Goal: Find specific page/section: Find specific page/section

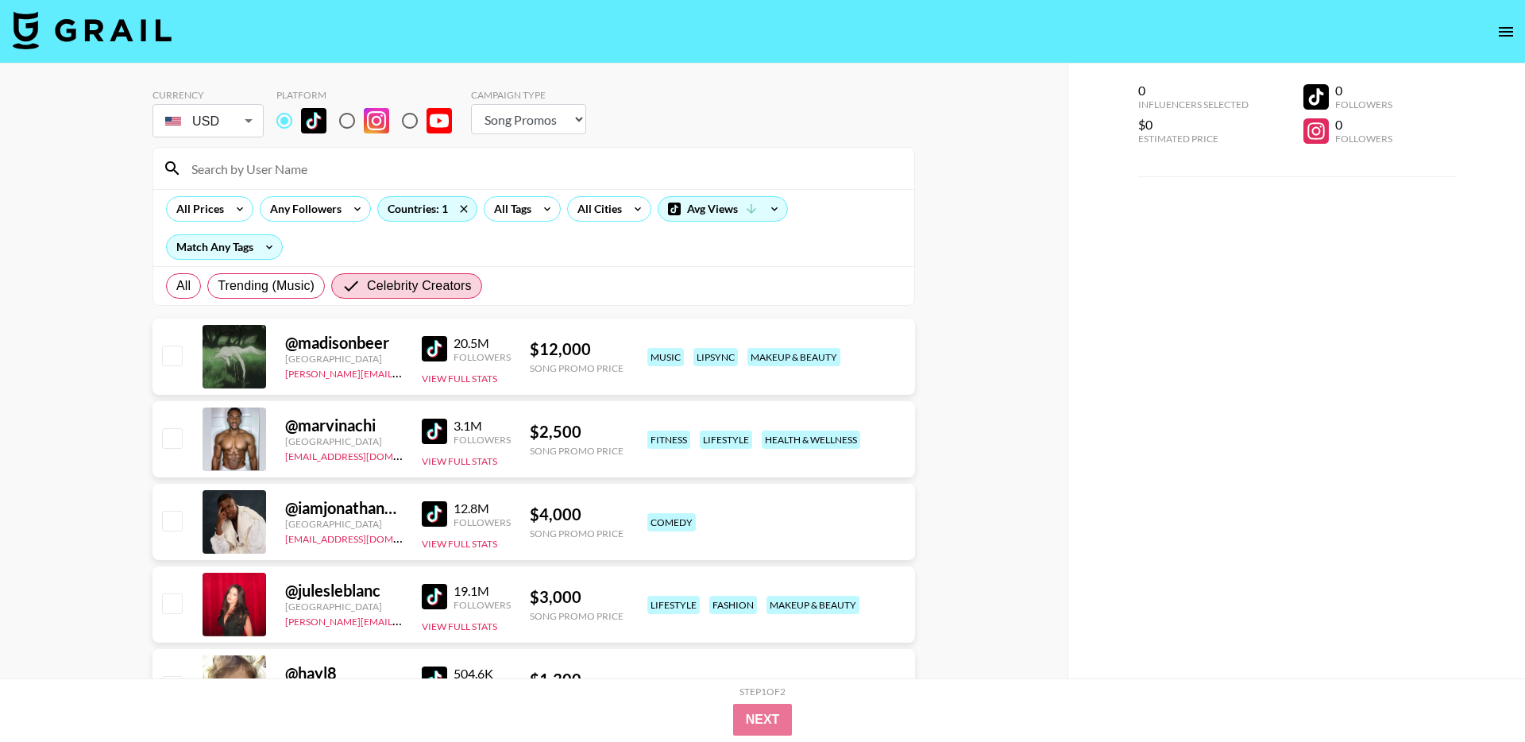
select select "Song"
click at [380, 295] on span "Celebrity Creators" at bounding box center [419, 285] width 105 height 19
click at [367, 295] on input "Celebrity Creators" at bounding box center [354, 285] width 25 height 19
click at [344, 287] on input "Celebrity Creators" at bounding box center [354, 285] width 25 height 19
click at [173, 280] on label "All" at bounding box center [183, 285] width 35 height 25
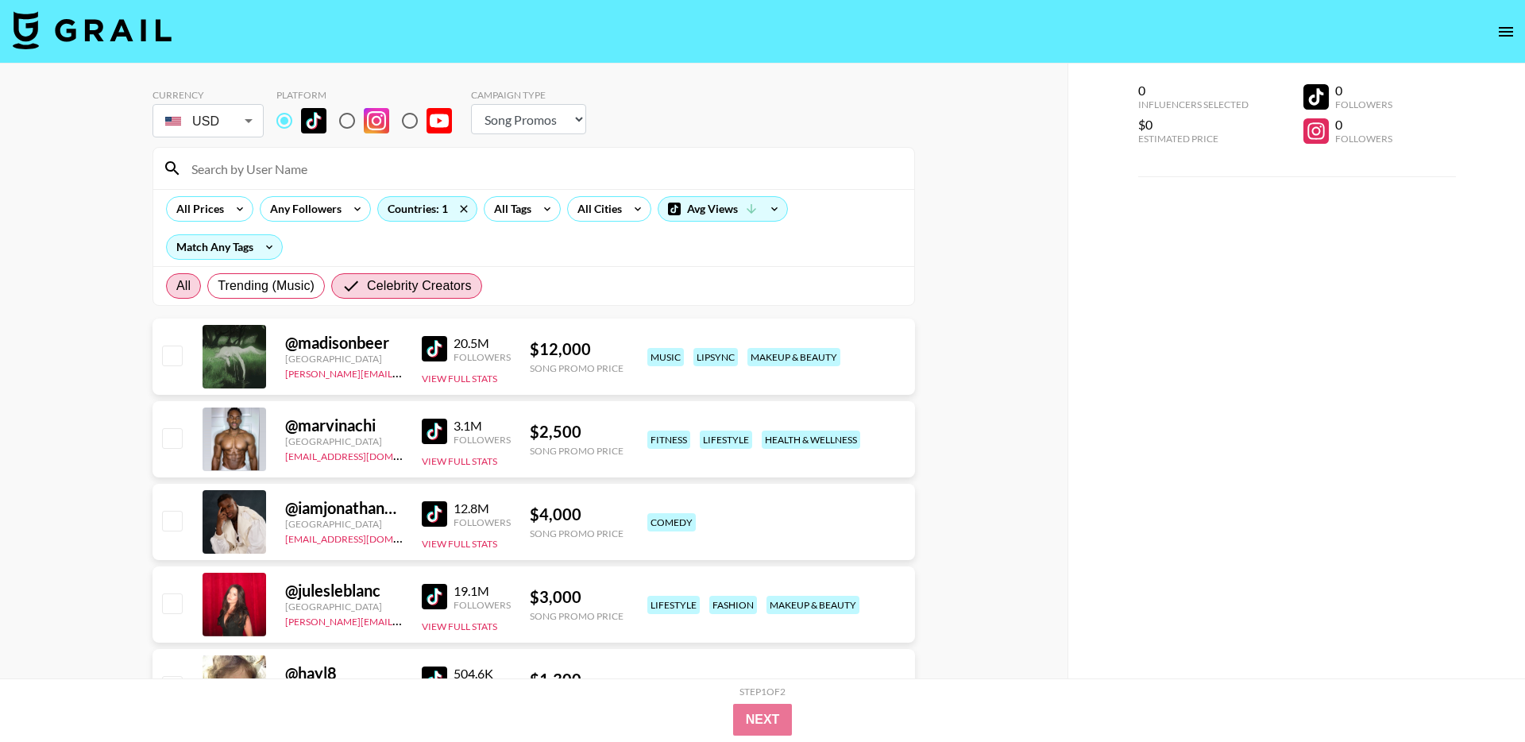
click at [176, 286] on input "All" at bounding box center [176, 286] width 0 height 0
radio input "true"
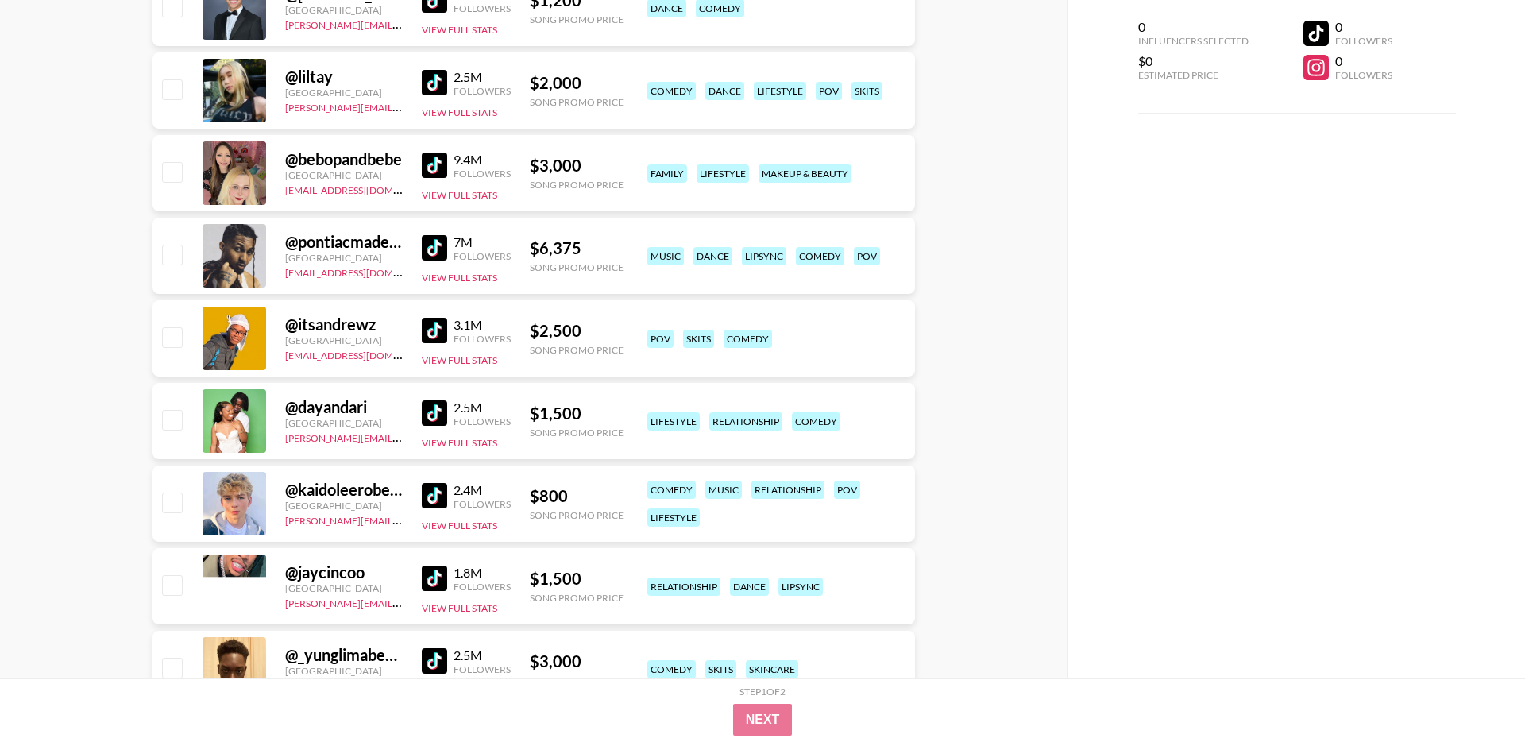
scroll to position [2356, 0]
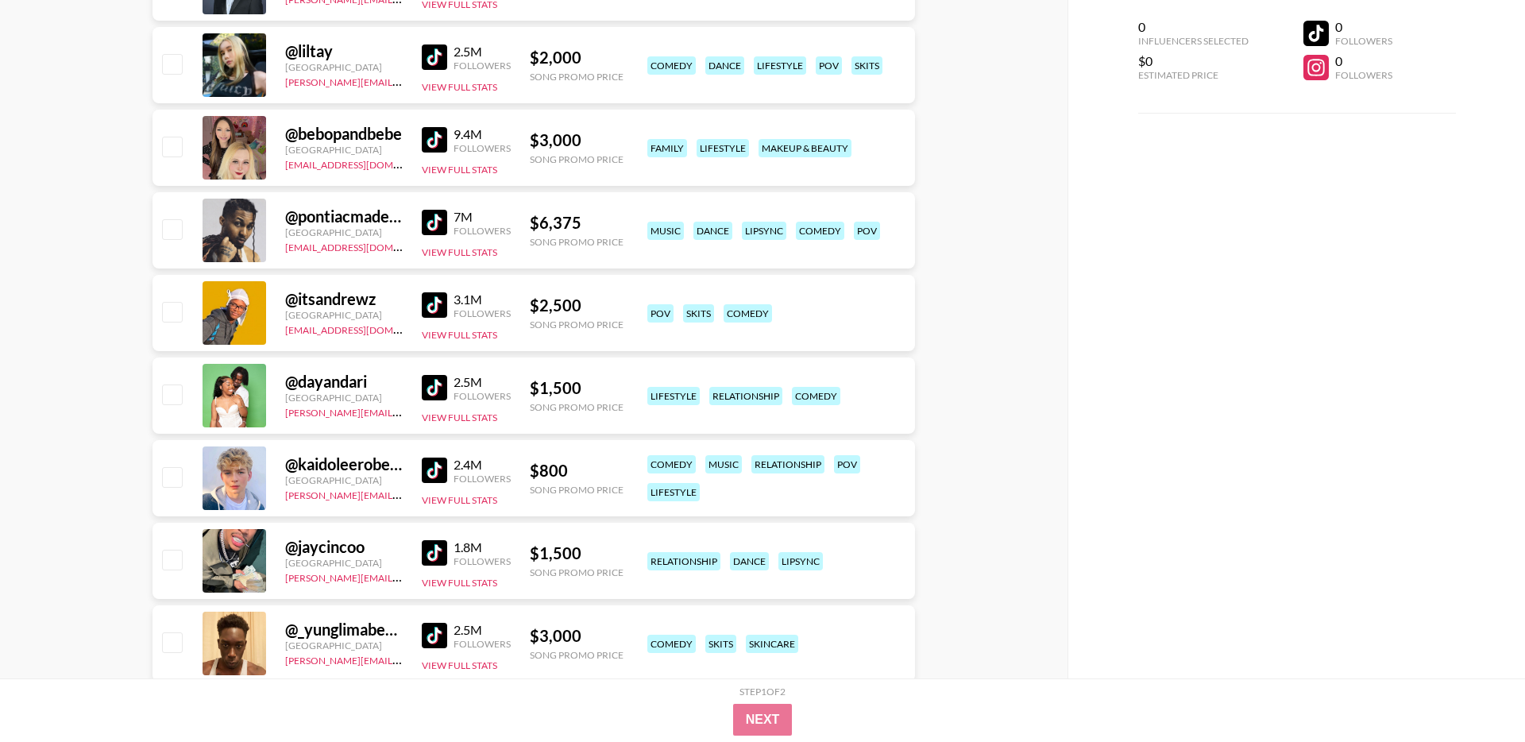
click at [431, 375] on img at bounding box center [434, 387] width 25 height 25
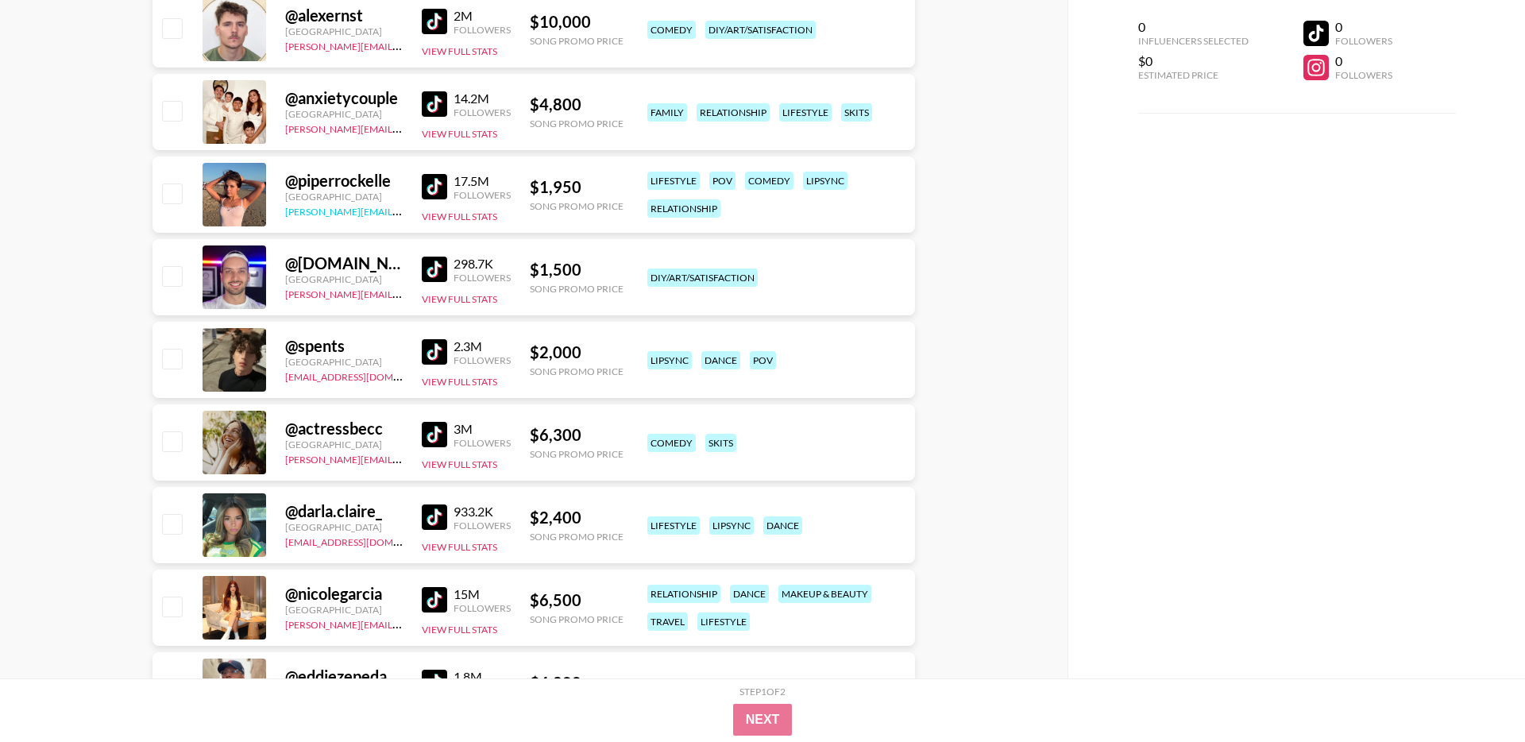
scroll to position [4875, 0]
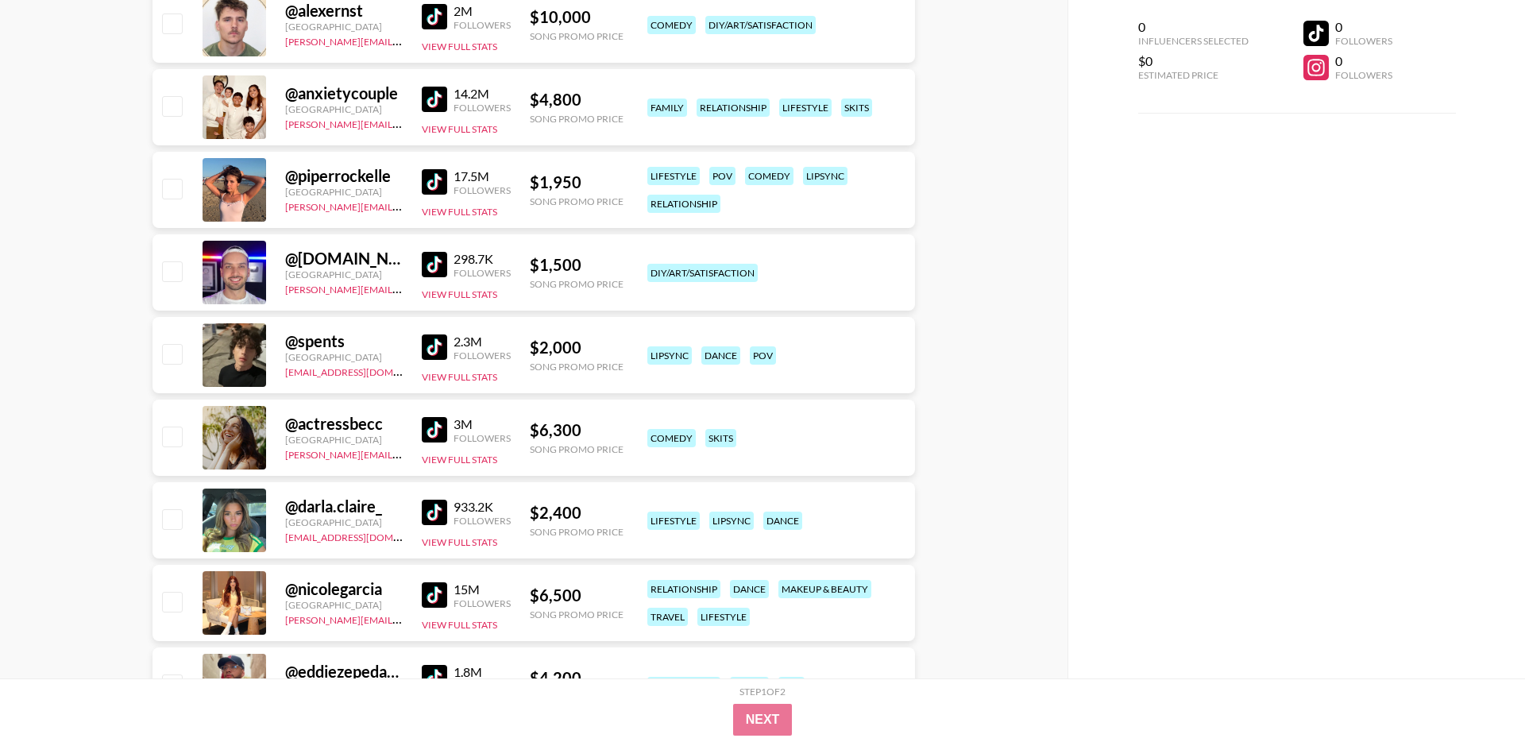
click at [434, 511] on img at bounding box center [434, 512] width 25 height 25
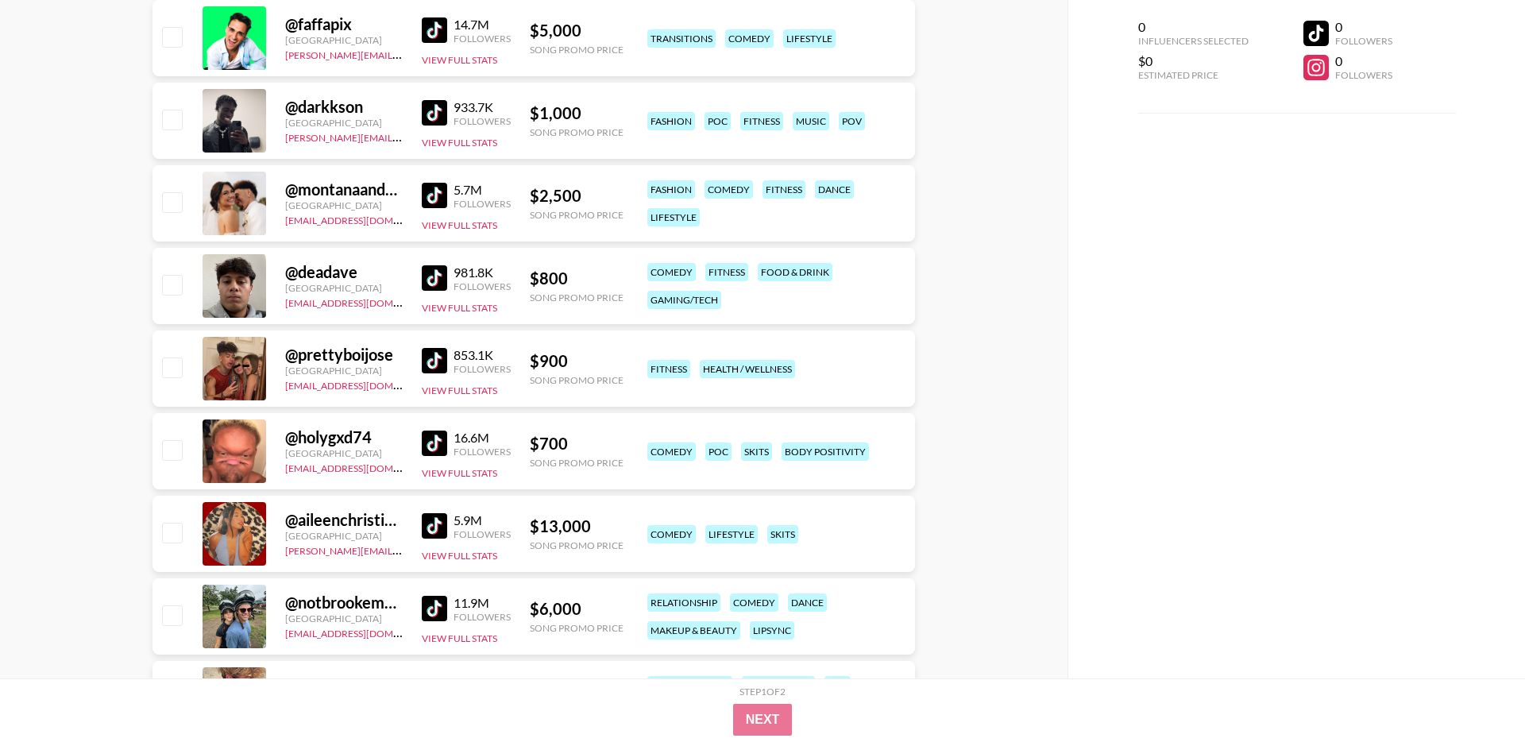
scroll to position [6073, 0]
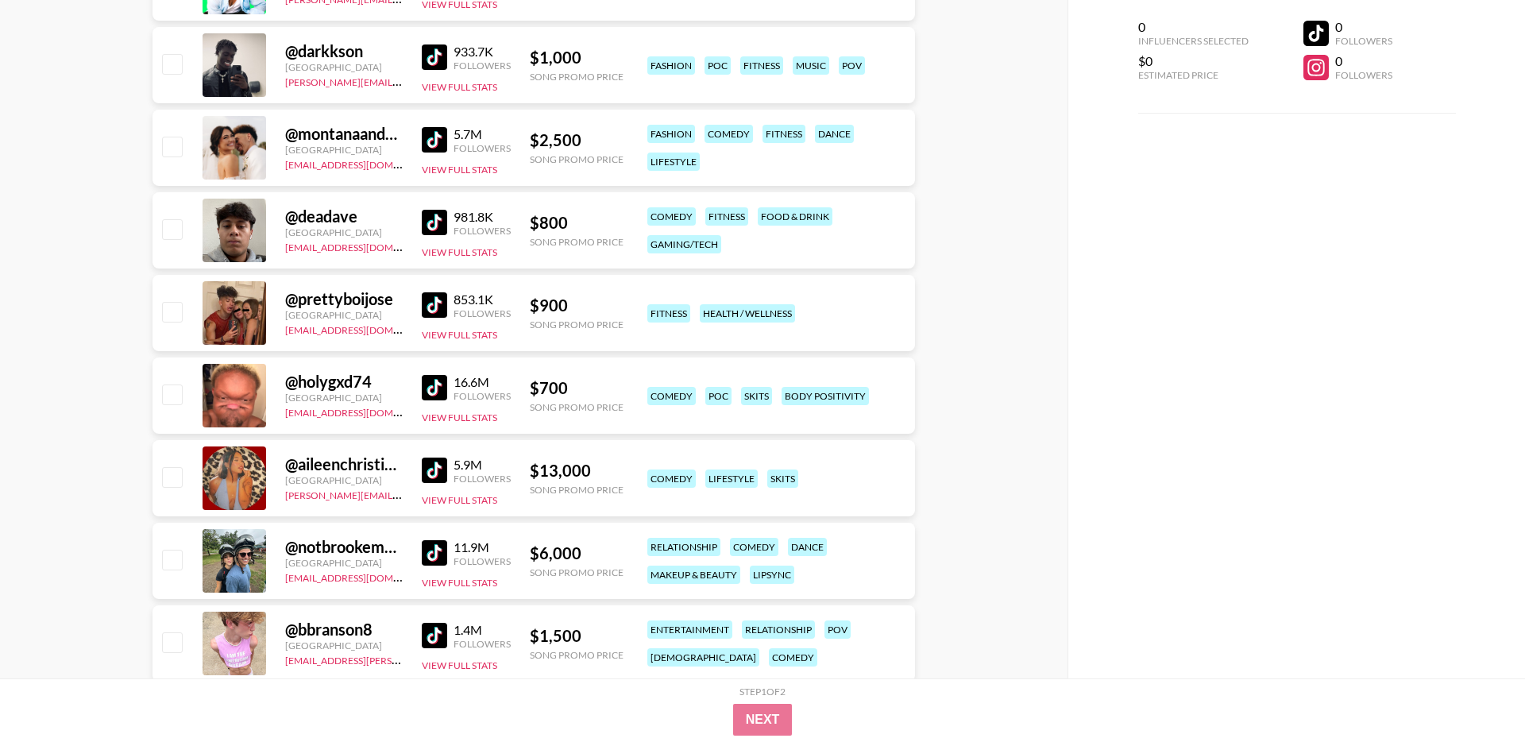
click at [431, 473] on img at bounding box center [434, 469] width 25 height 25
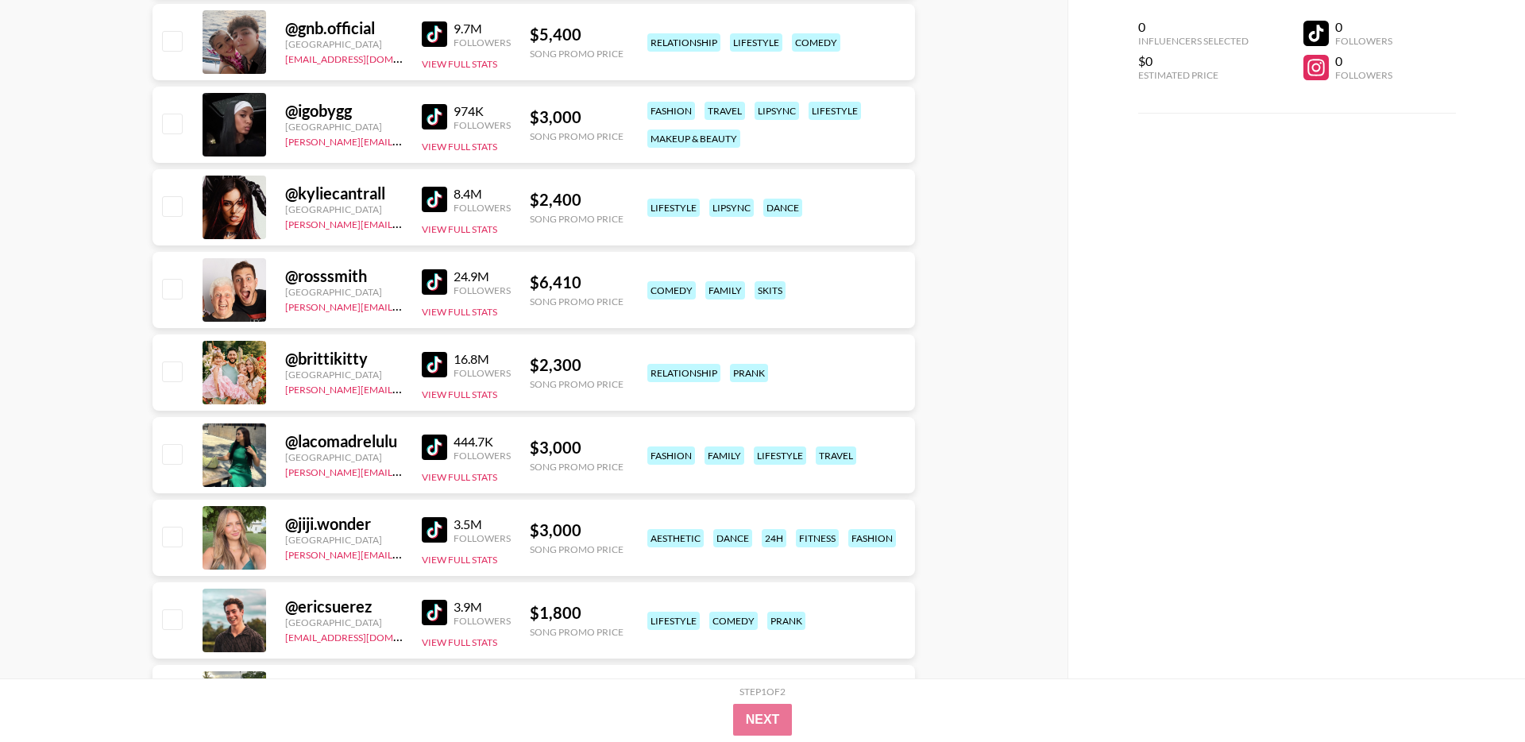
scroll to position [6841, 0]
click at [424, 520] on img at bounding box center [434, 528] width 25 height 25
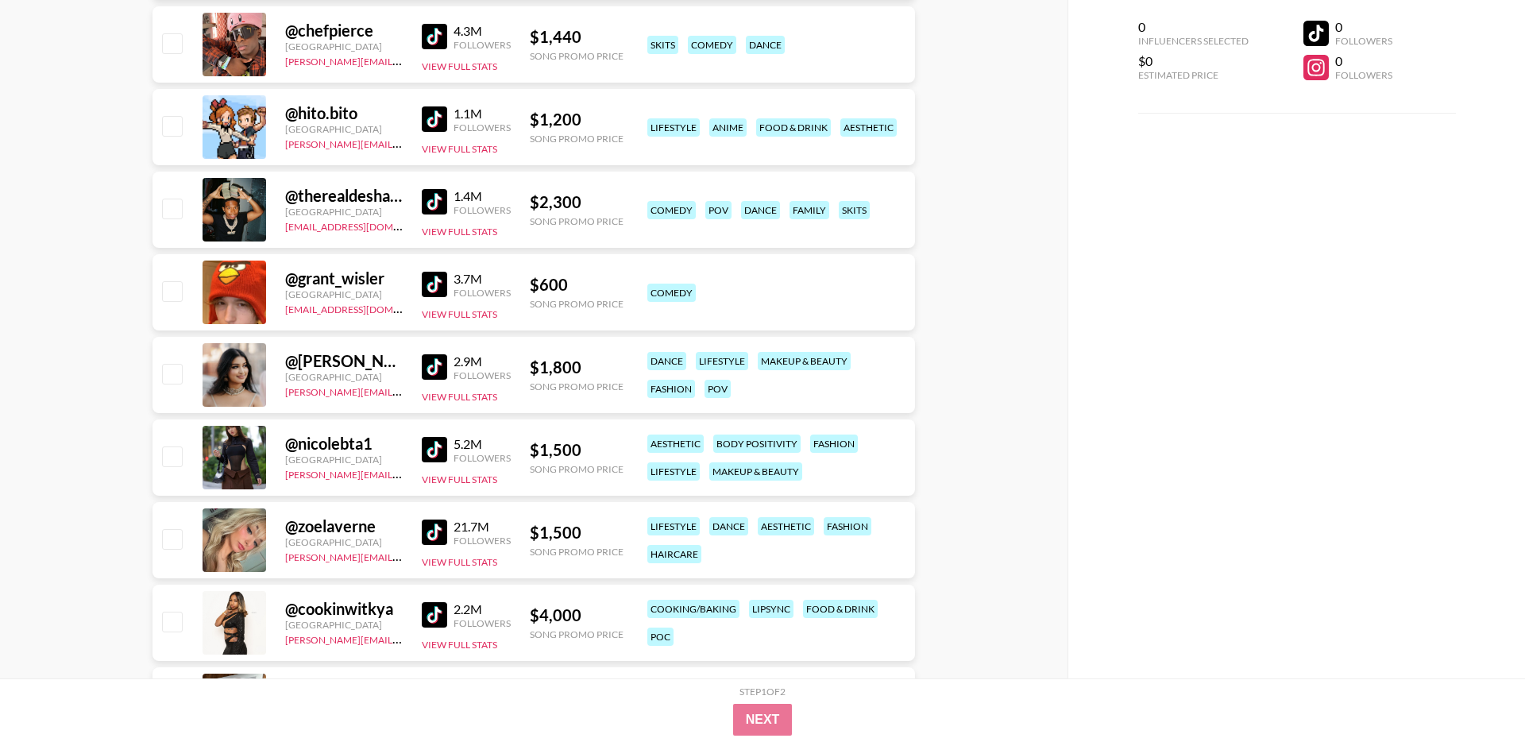
scroll to position [8328, 0]
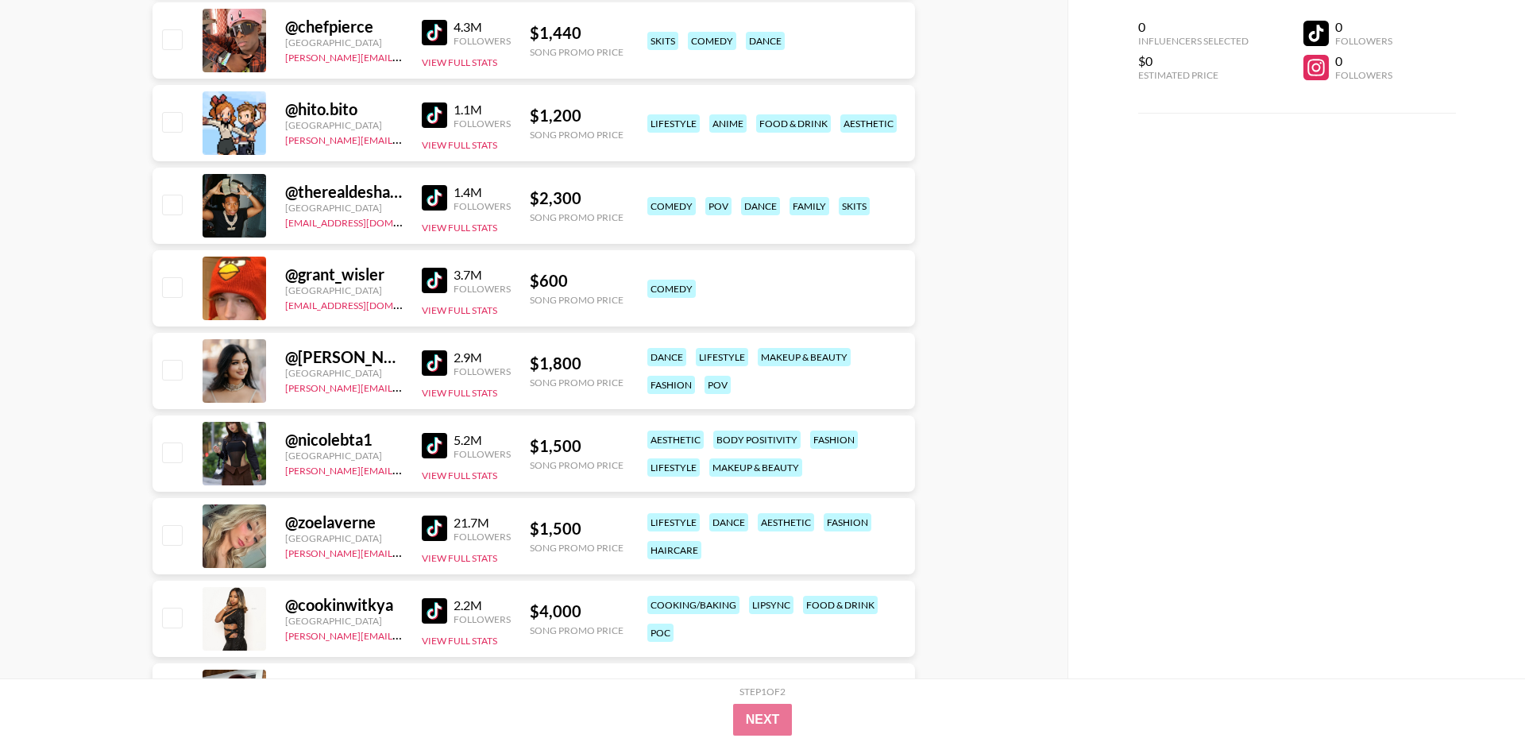
click at [436, 449] on img at bounding box center [434, 445] width 25 height 25
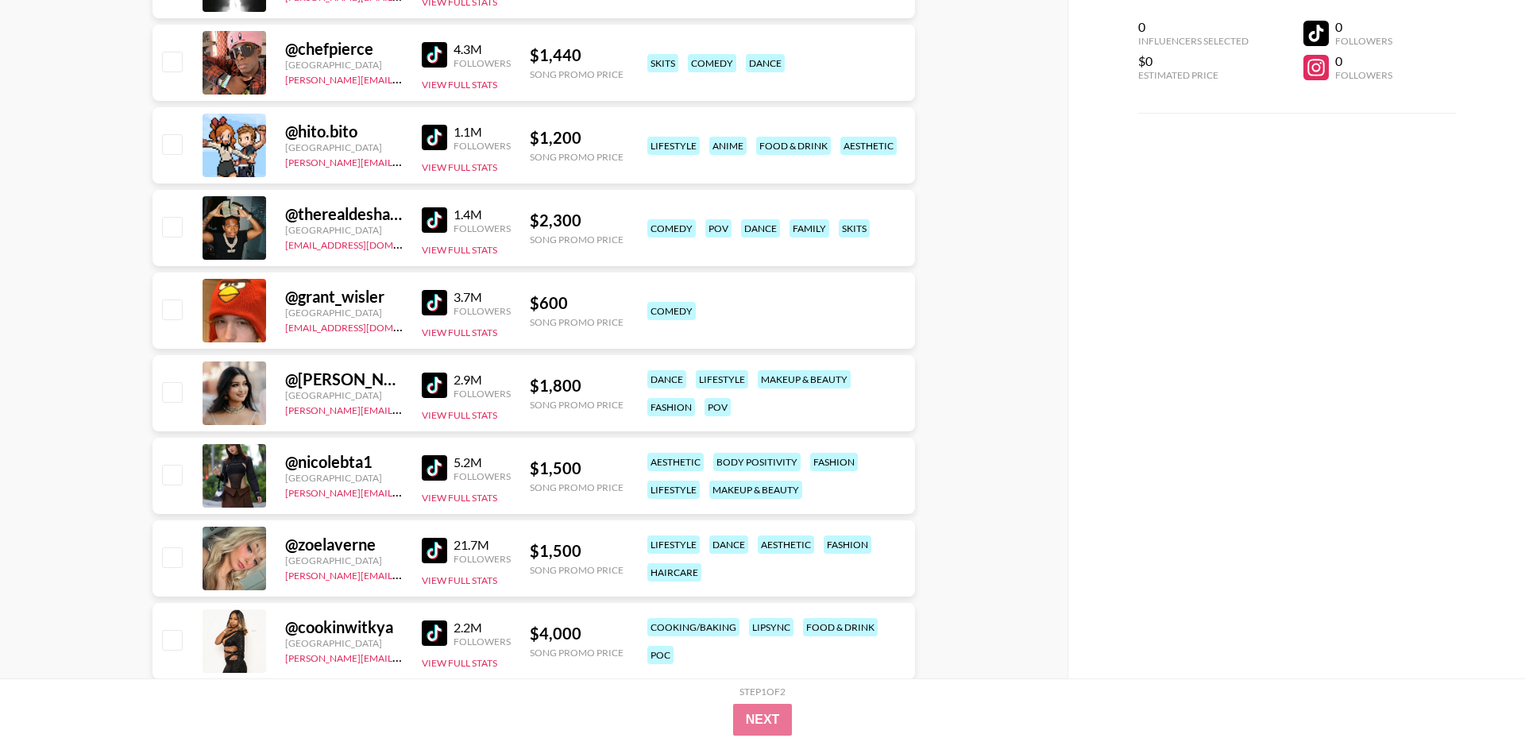
scroll to position [8298, 0]
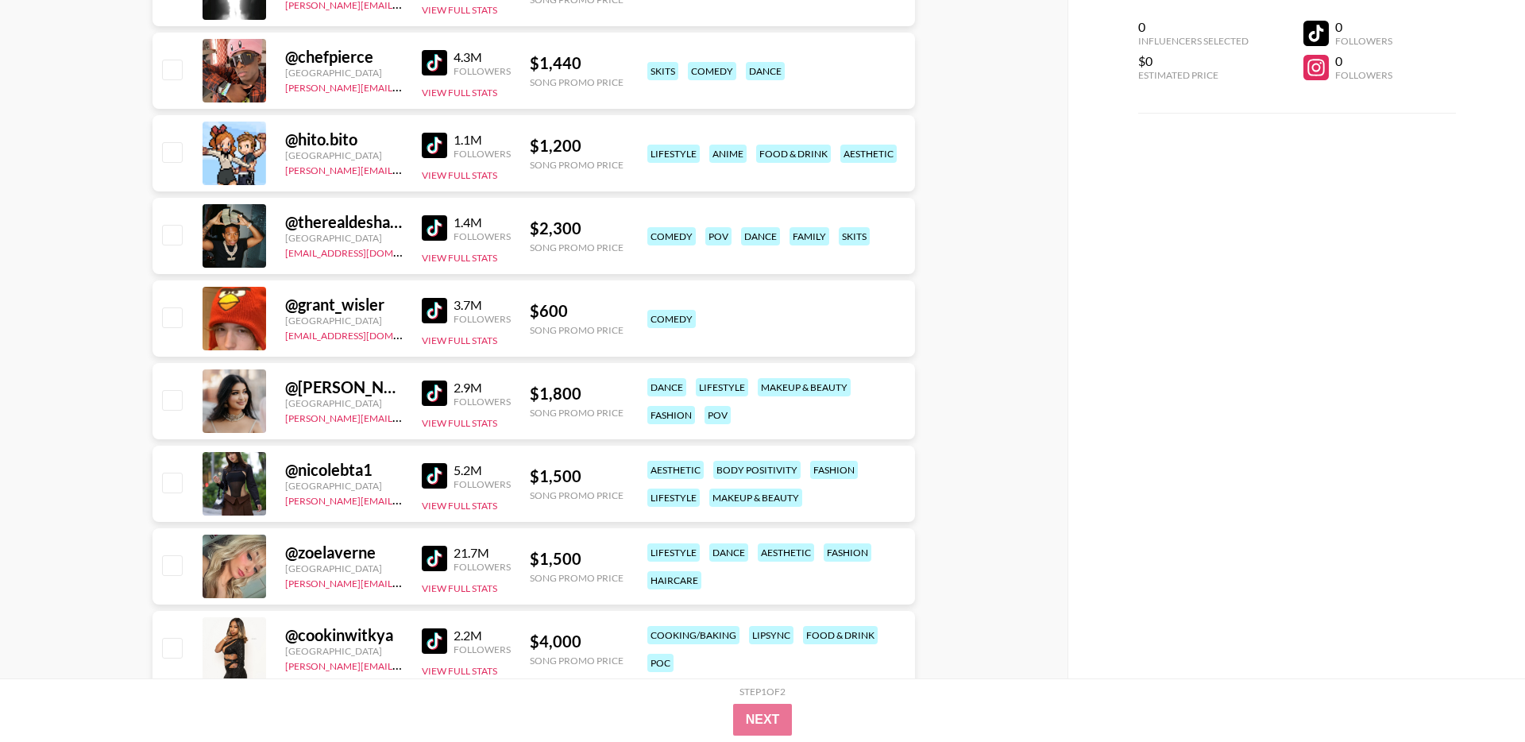
click at [430, 561] on img at bounding box center [434, 558] width 25 height 25
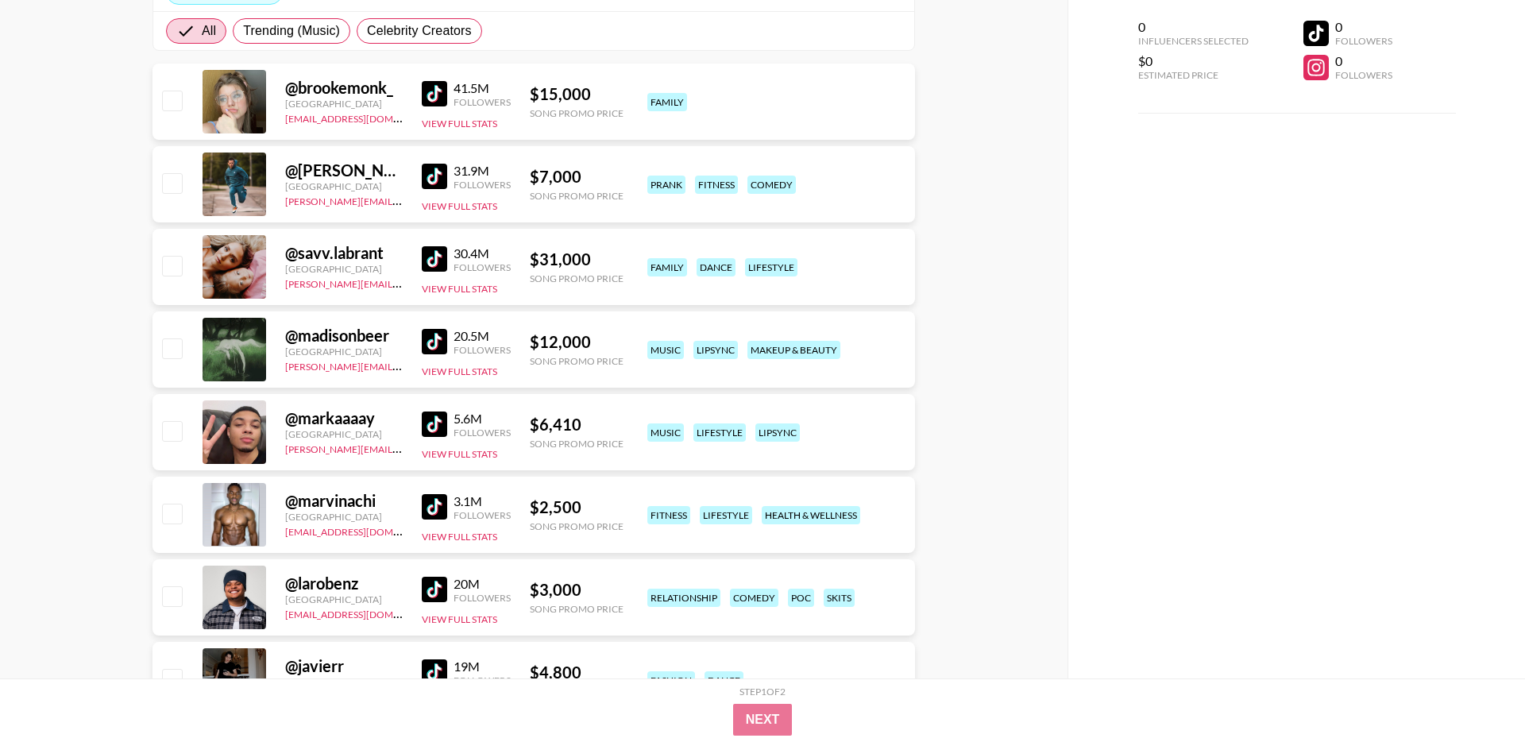
scroll to position [0, 0]
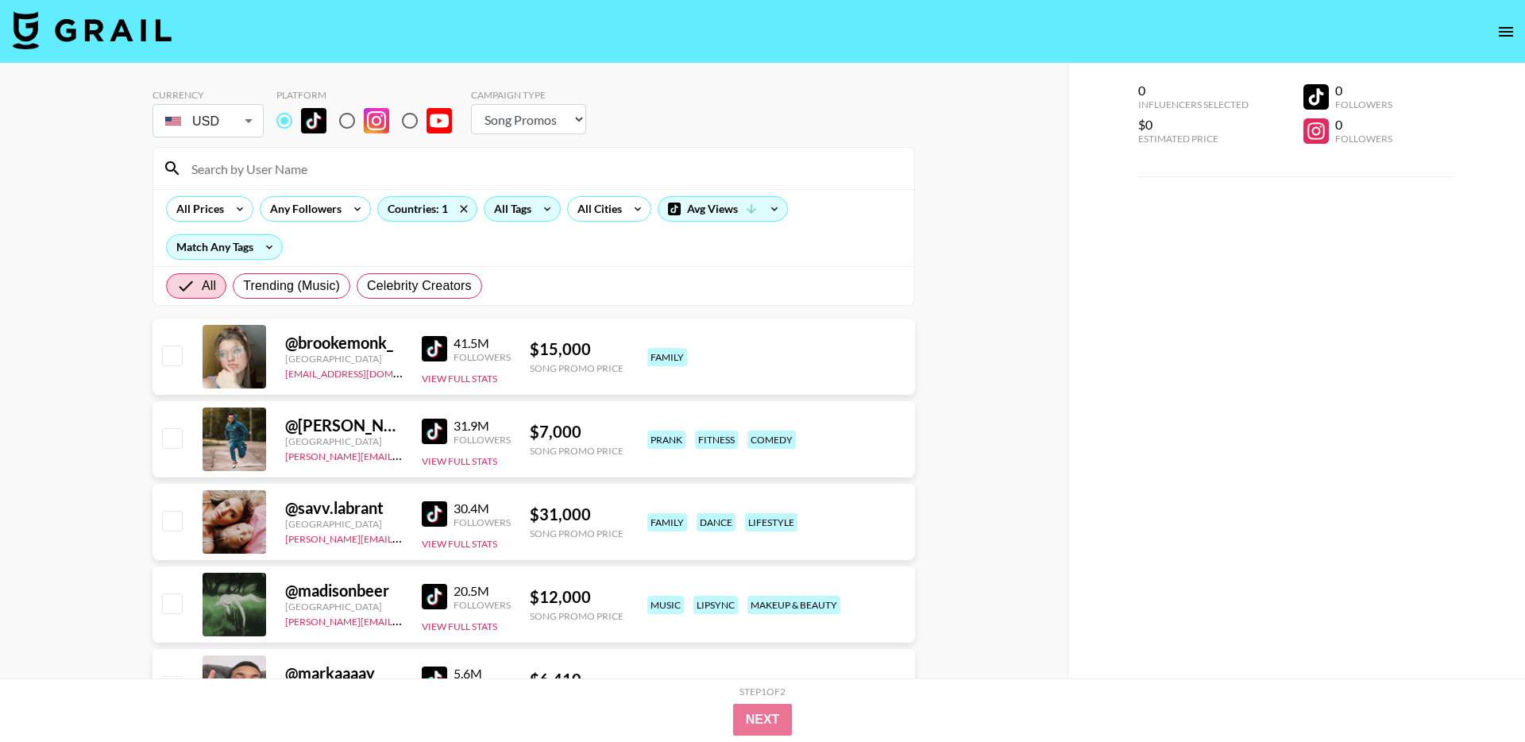
click at [541, 206] on icon at bounding box center [547, 209] width 25 height 24
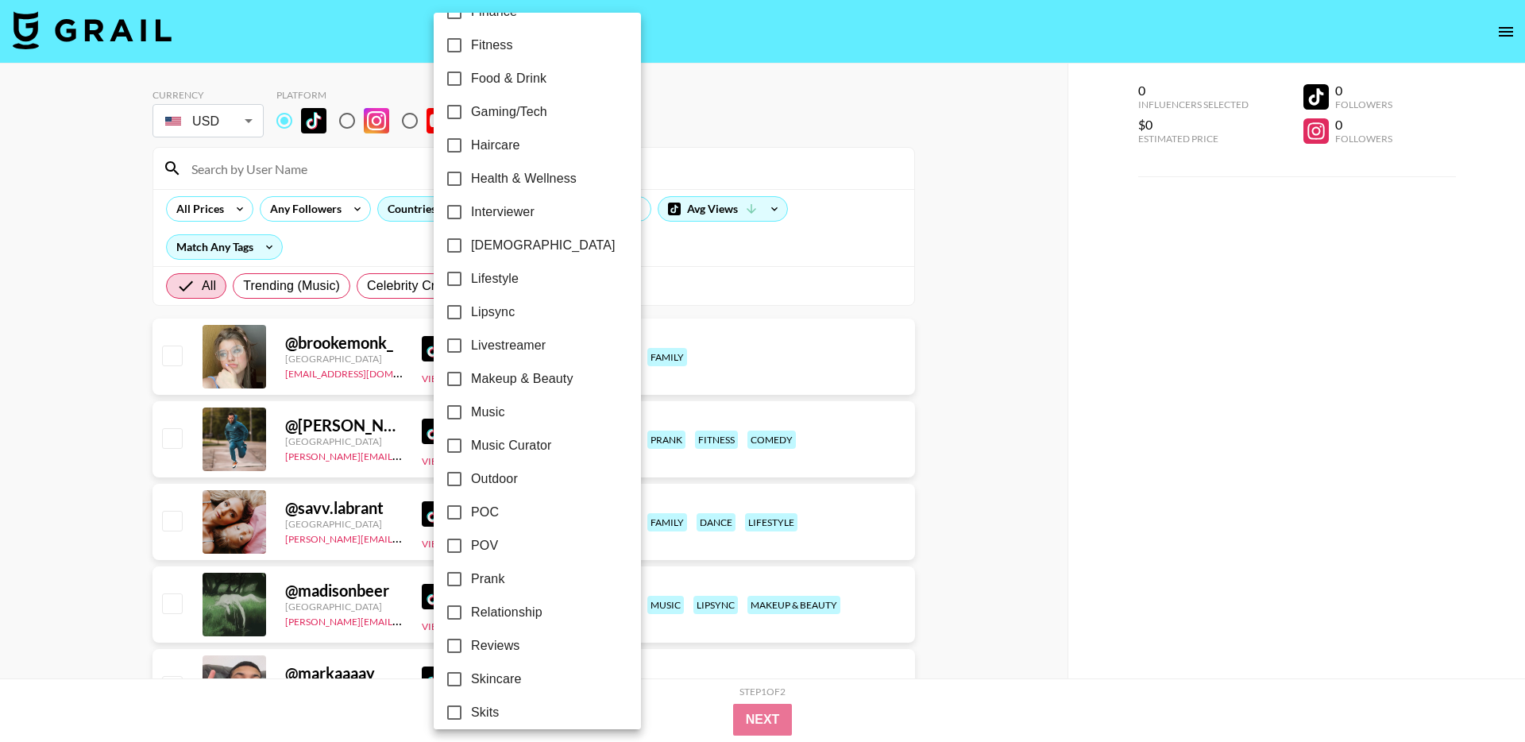
scroll to position [622, 0]
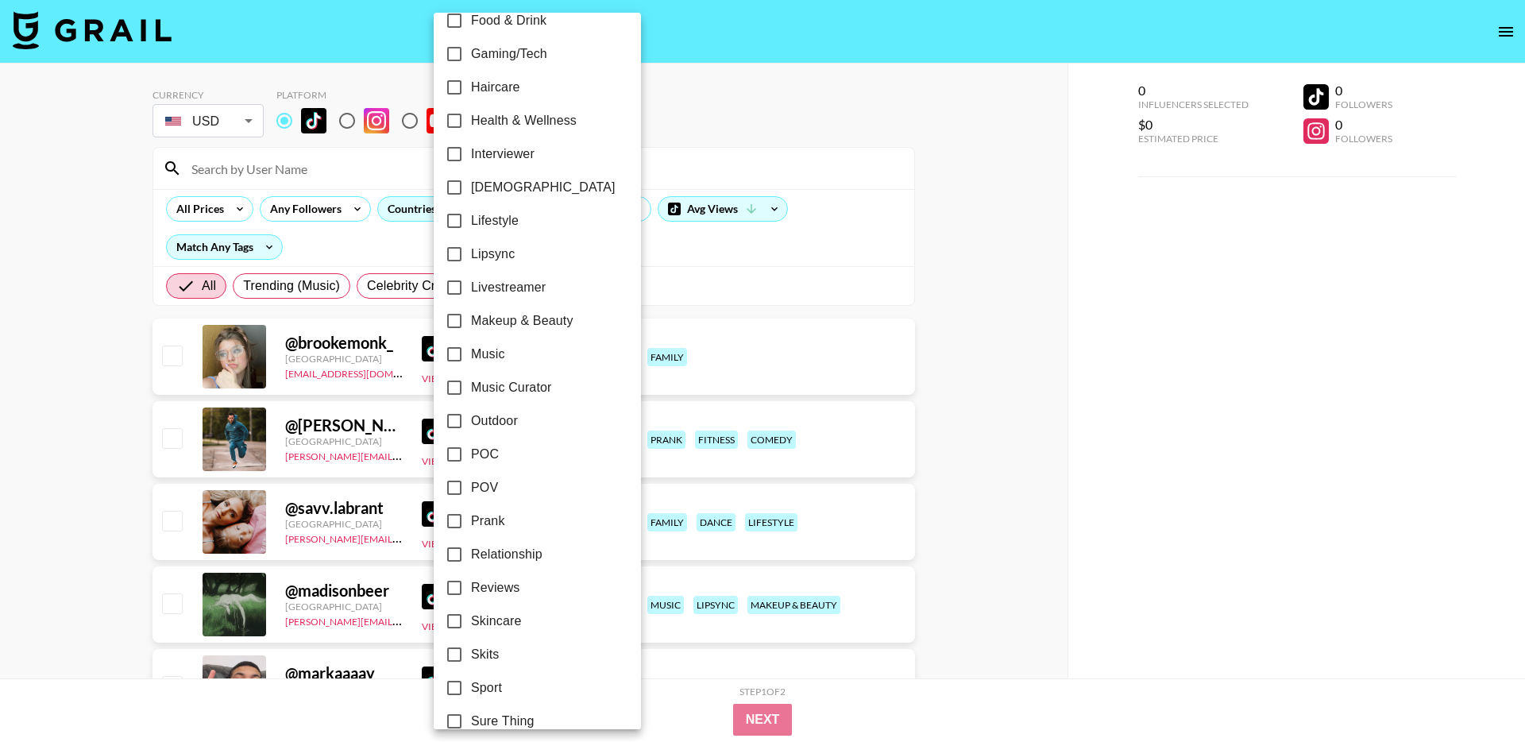
click at [450, 555] on input "Relationship" at bounding box center [454, 554] width 33 height 33
checkbox input "true"
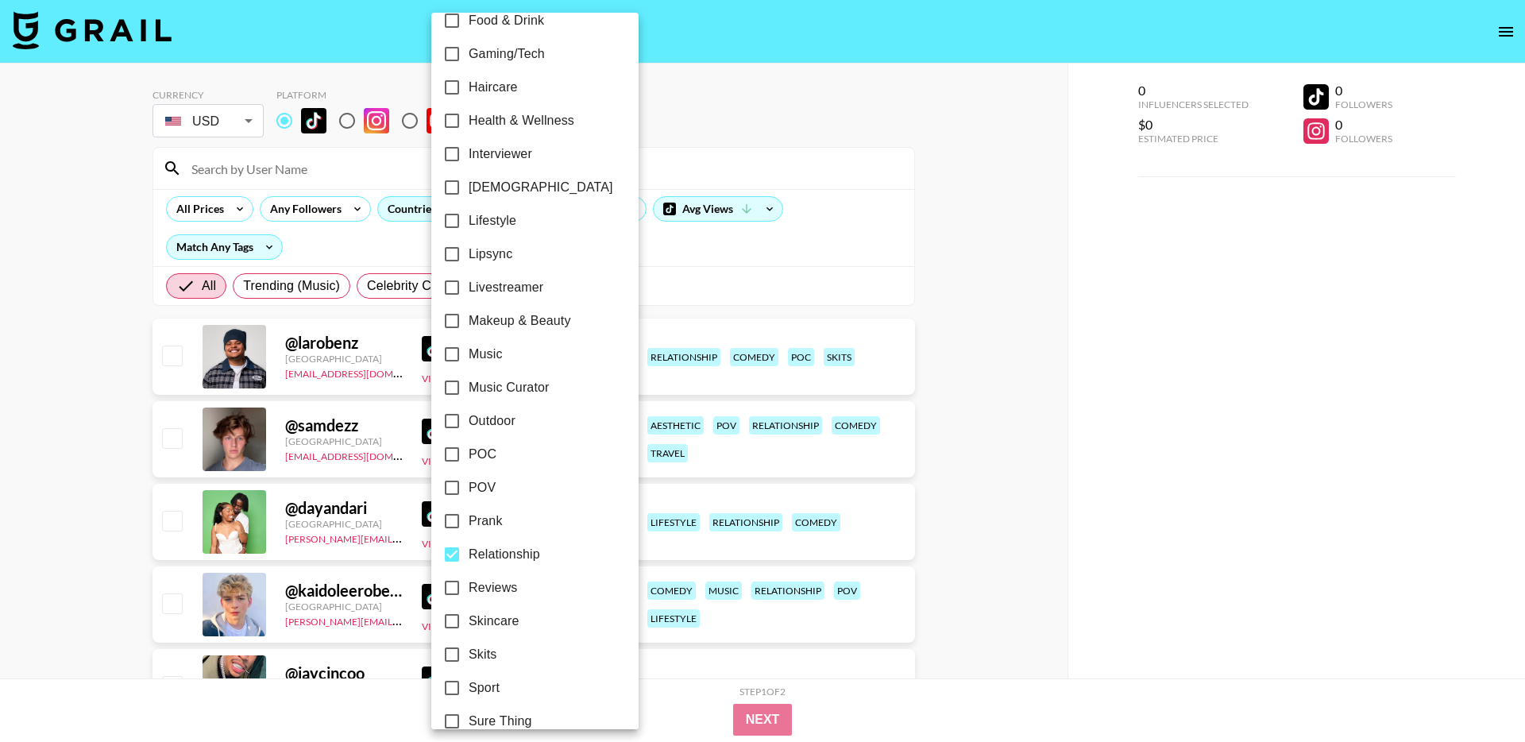
click at [119, 471] on div at bounding box center [762, 371] width 1525 height 742
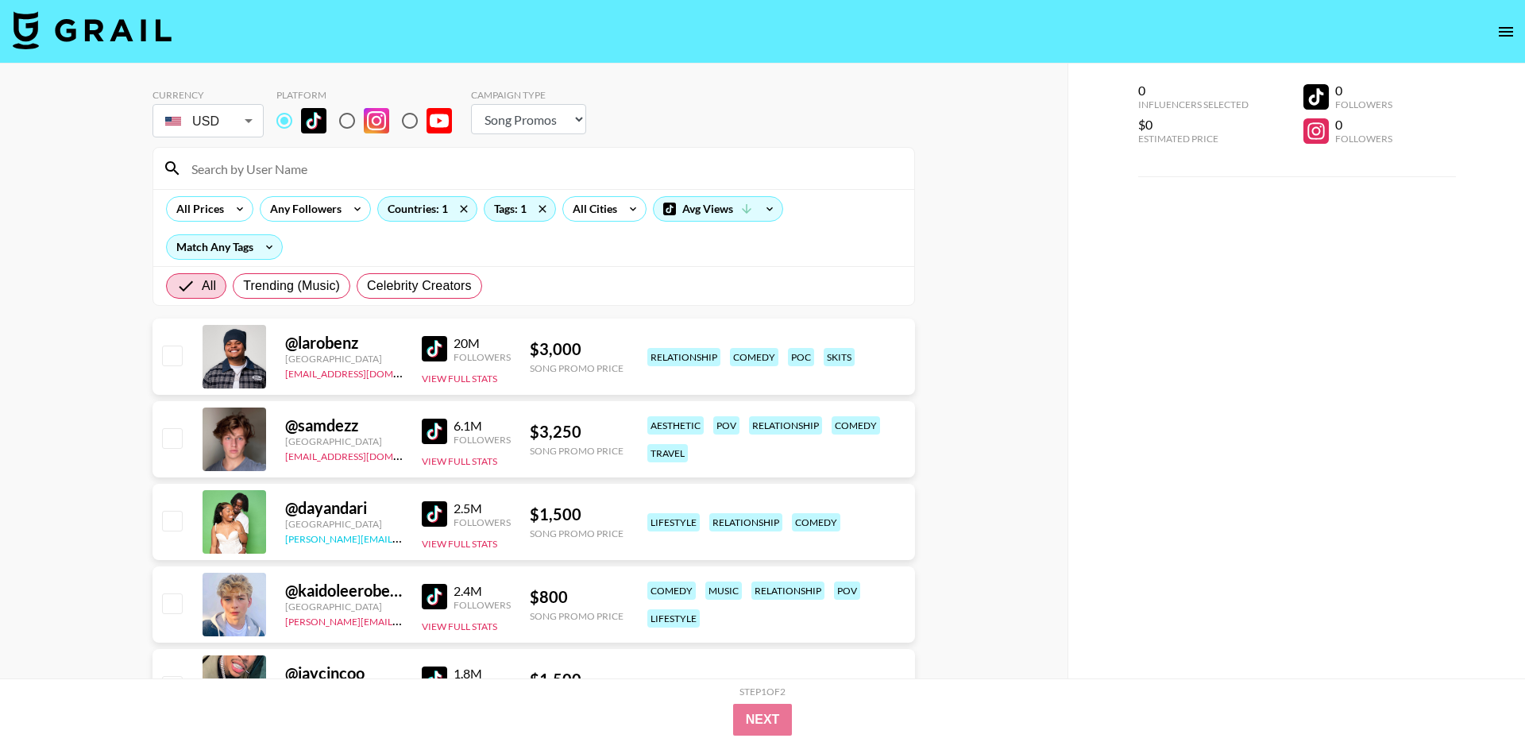
scroll to position [23, 0]
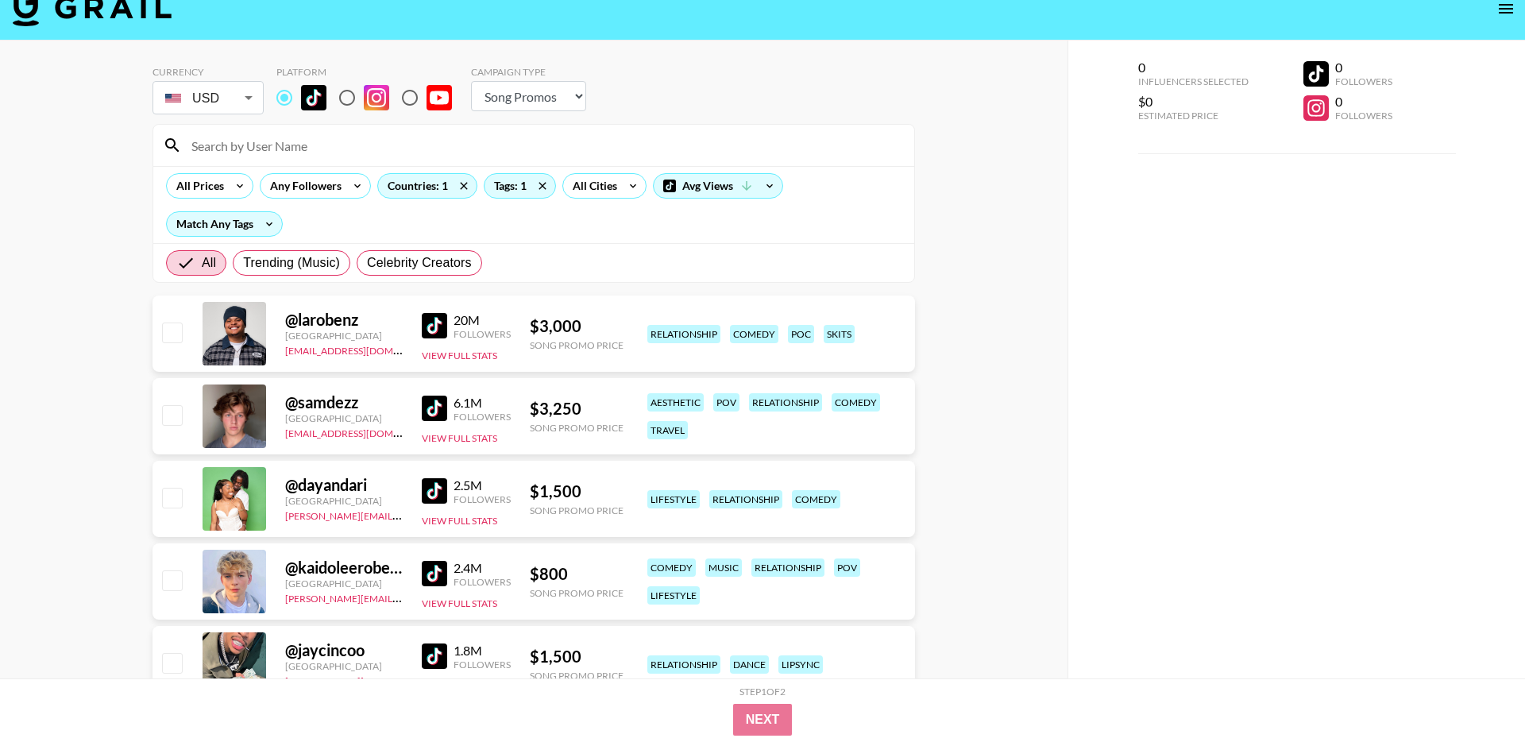
click at [431, 407] on img at bounding box center [434, 408] width 25 height 25
click at [424, 415] on img at bounding box center [434, 408] width 25 height 25
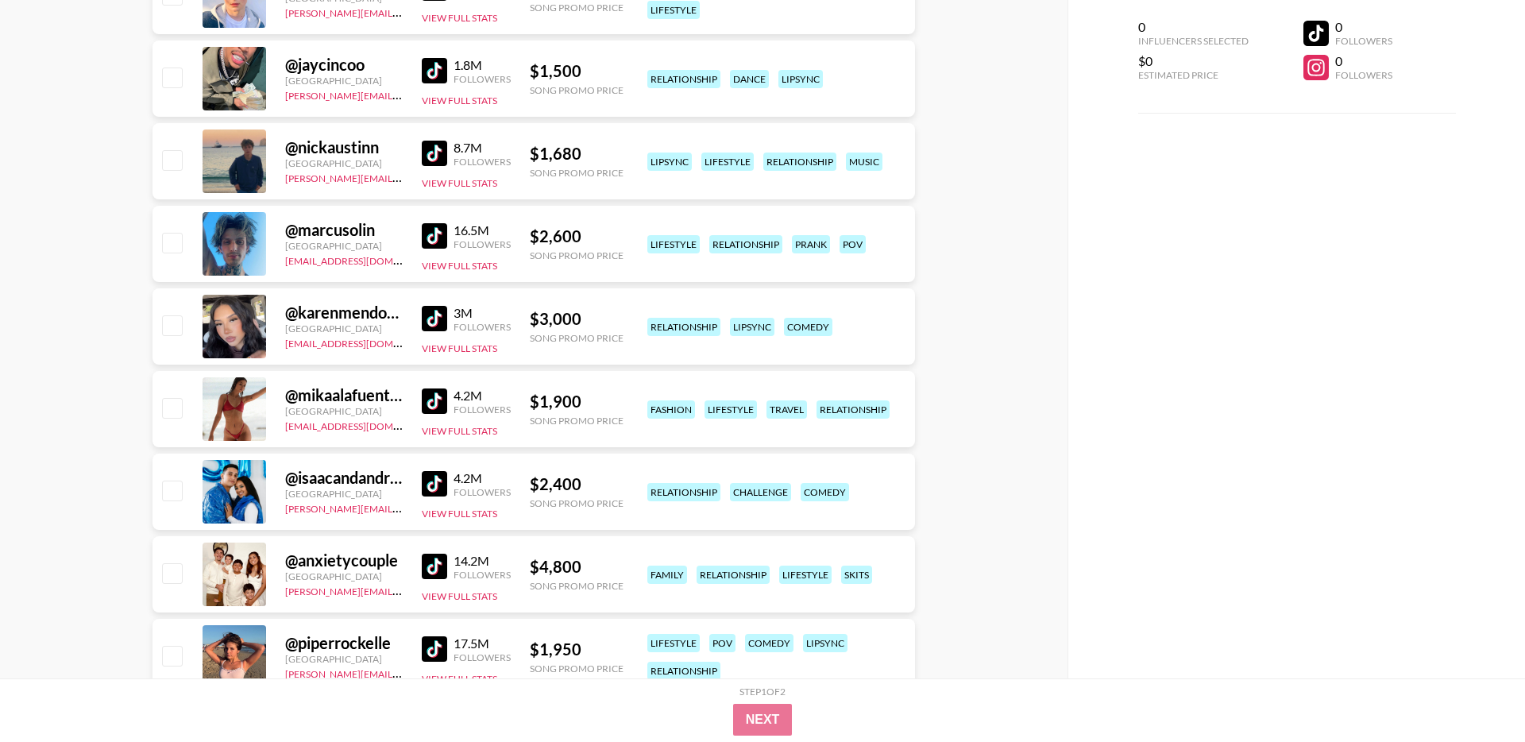
scroll to position [627, 0]
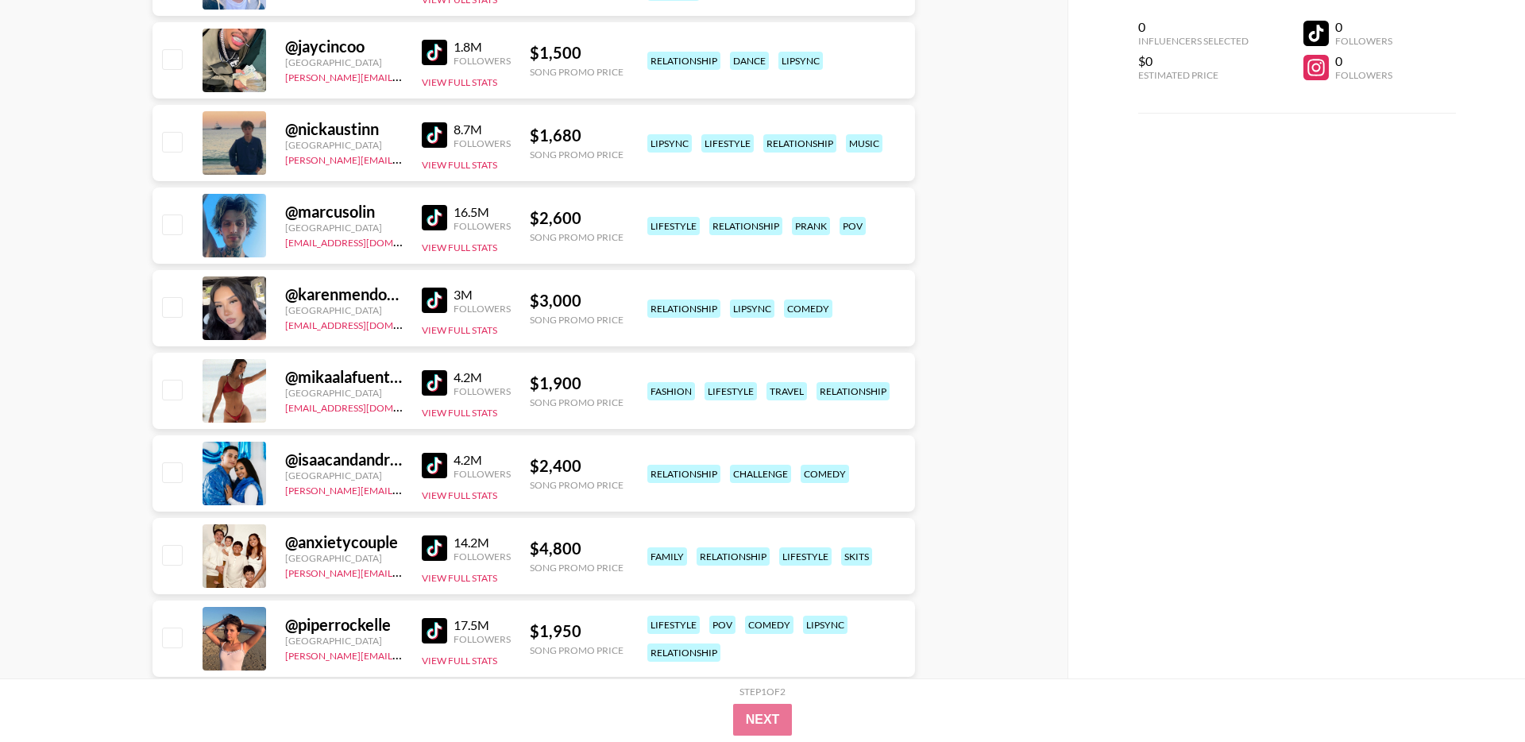
click at [434, 465] on img at bounding box center [434, 465] width 25 height 25
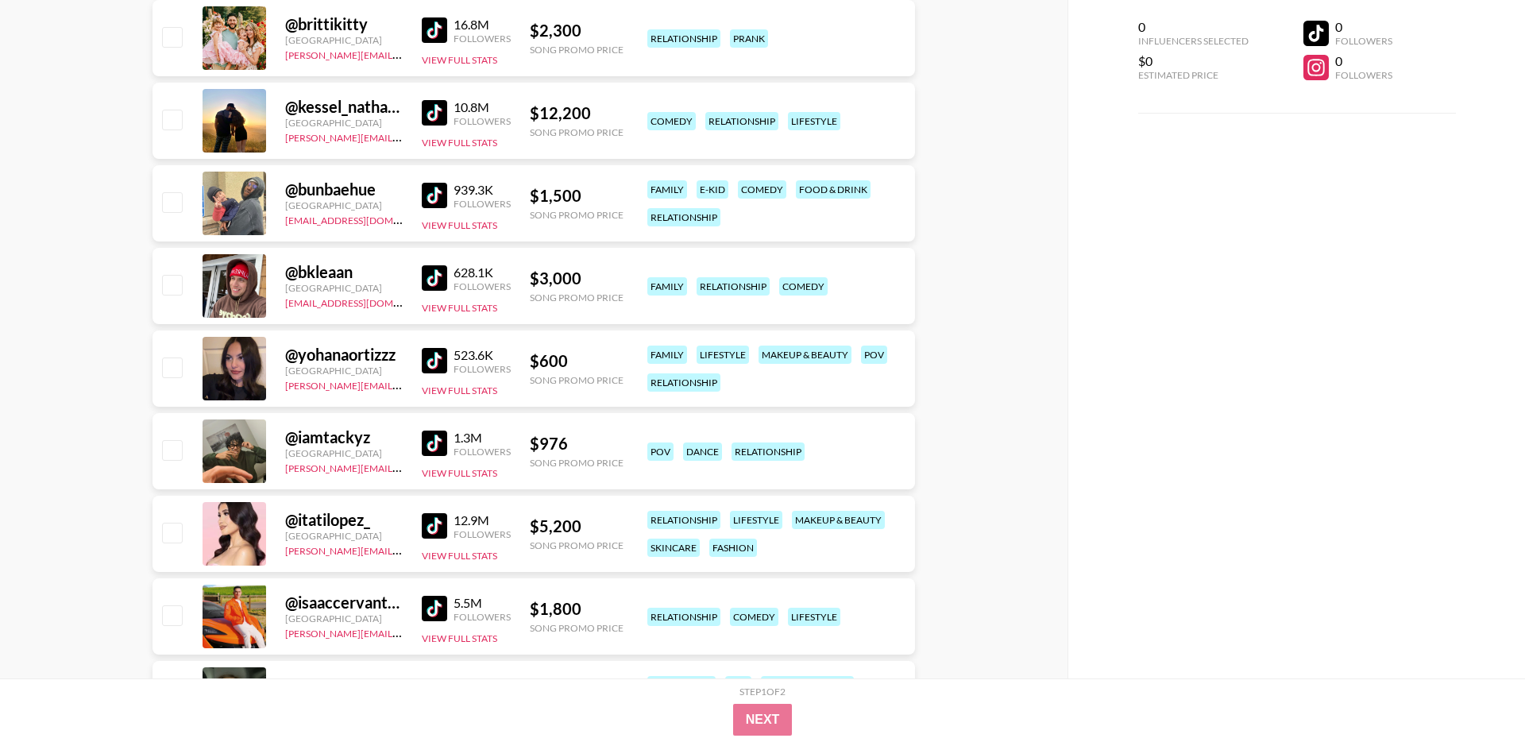
scroll to position [1808, 0]
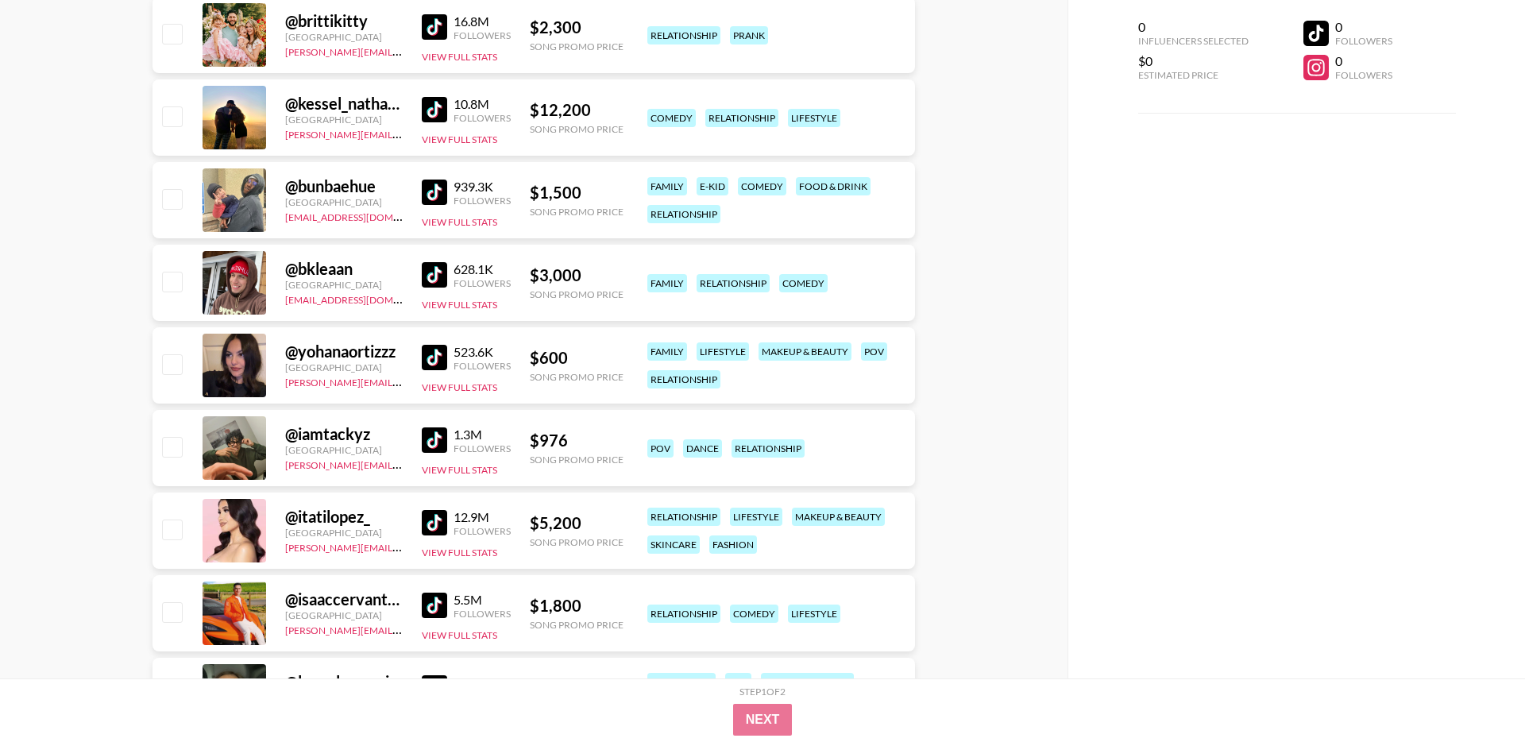
click at [431, 357] on img at bounding box center [434, 357] width 25 height 25
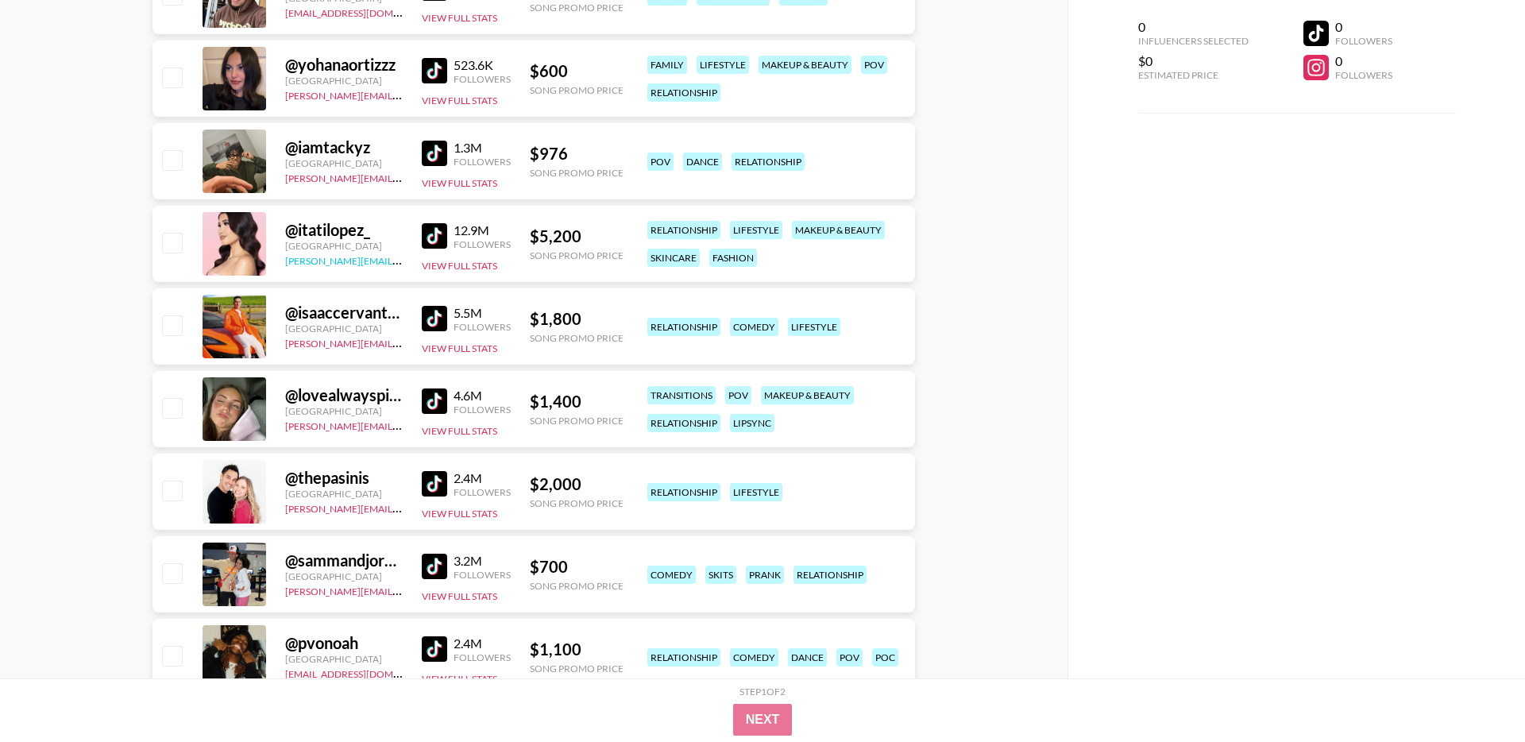
scroll to position [2107, 0]
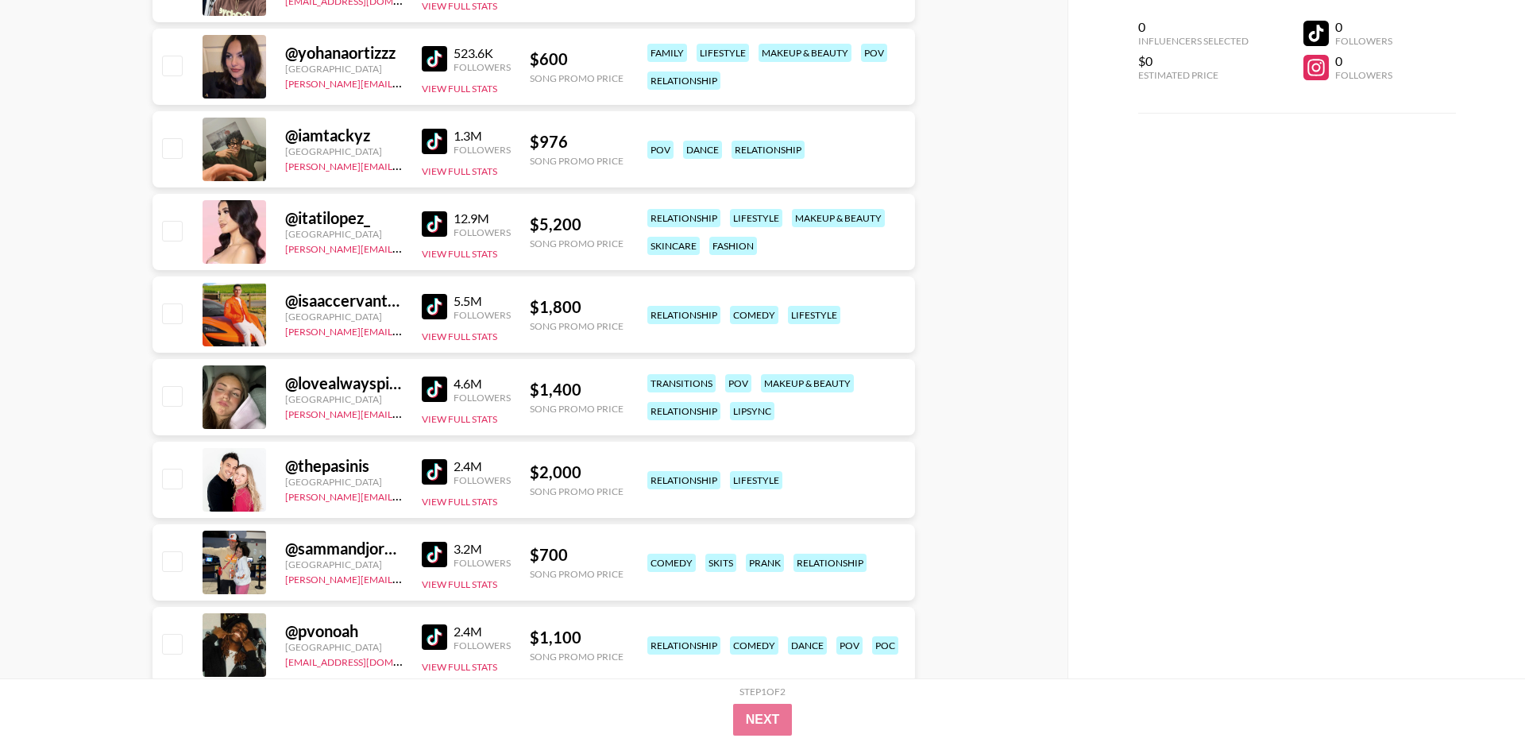
click at [428, 391] on img at bounding box center [434, 388] width 25 height 25
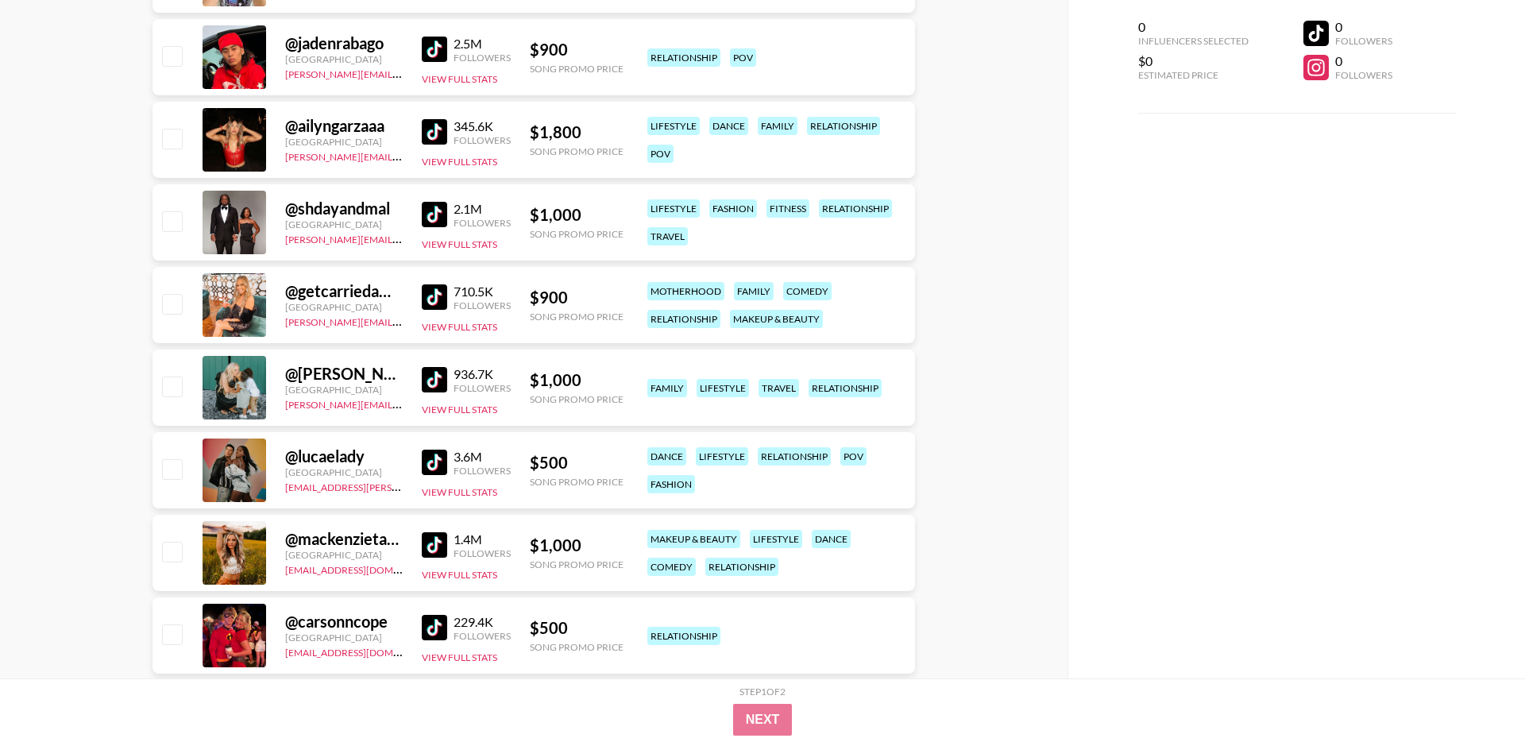
scroll to position [3623, 0]
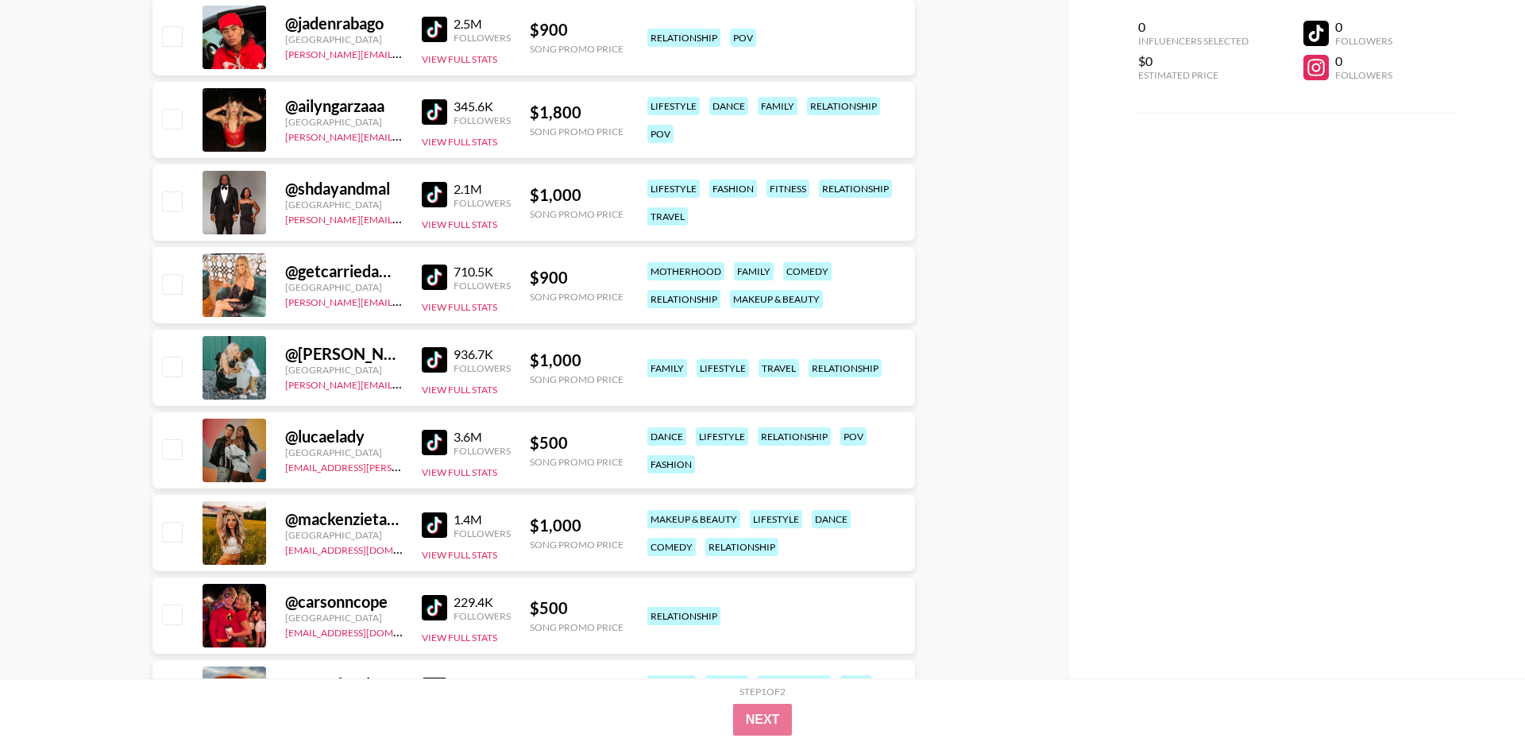
click at [437, 196] on img at bounding box center [434, 194] width 25 height 25
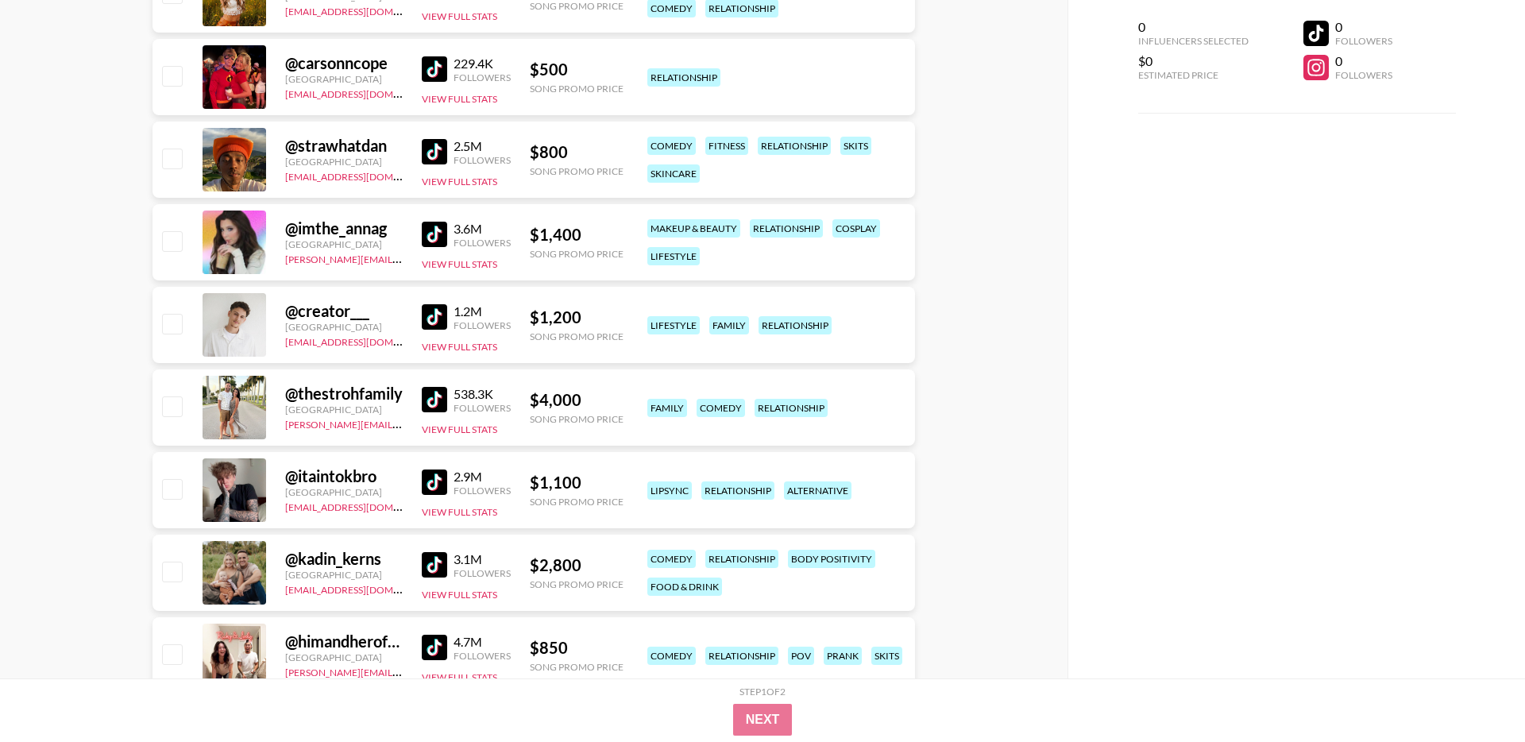
scroll to position [4164, 0]
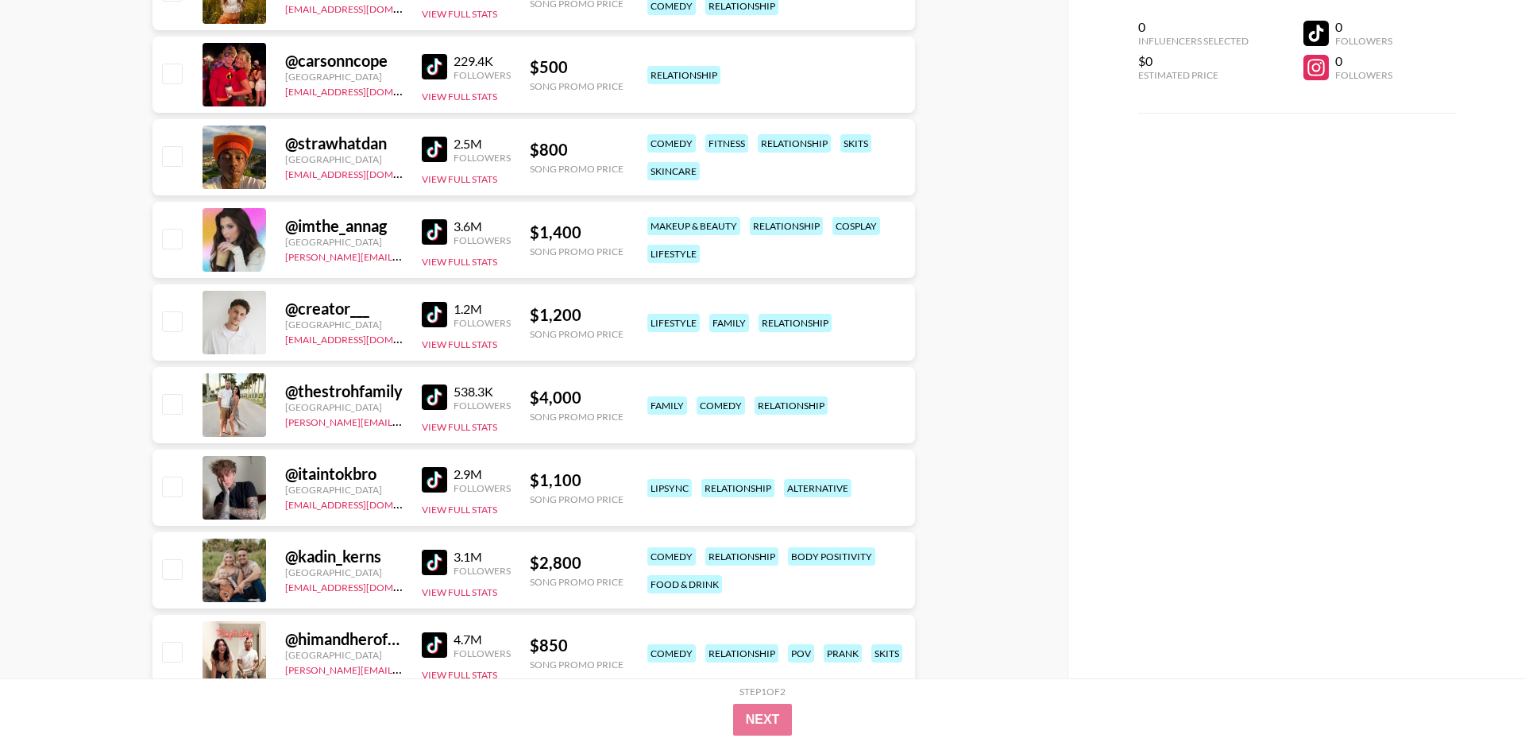
click at [429, 399] on img at bounding box center [434, 396] width 25 height 25
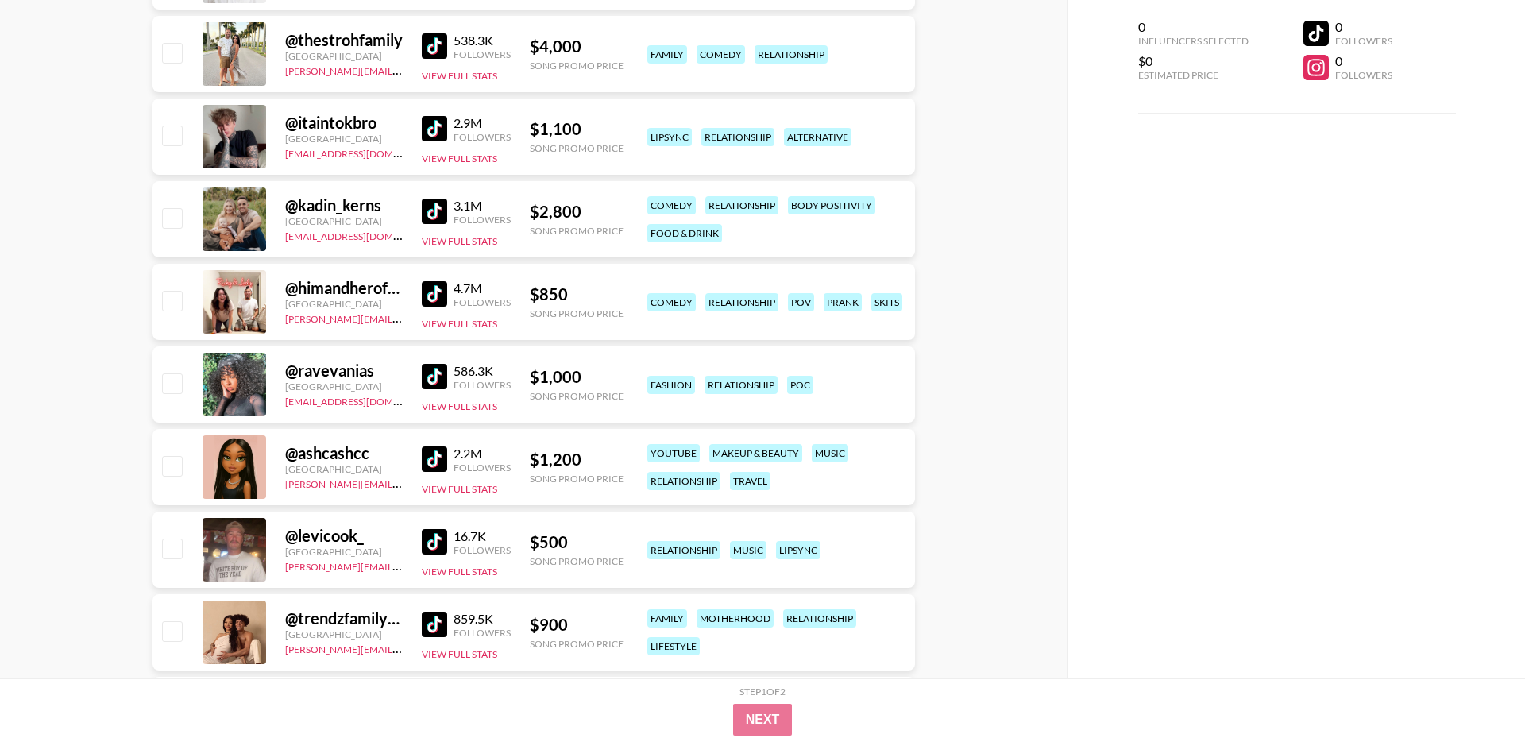
scroll to position [4520, 0]
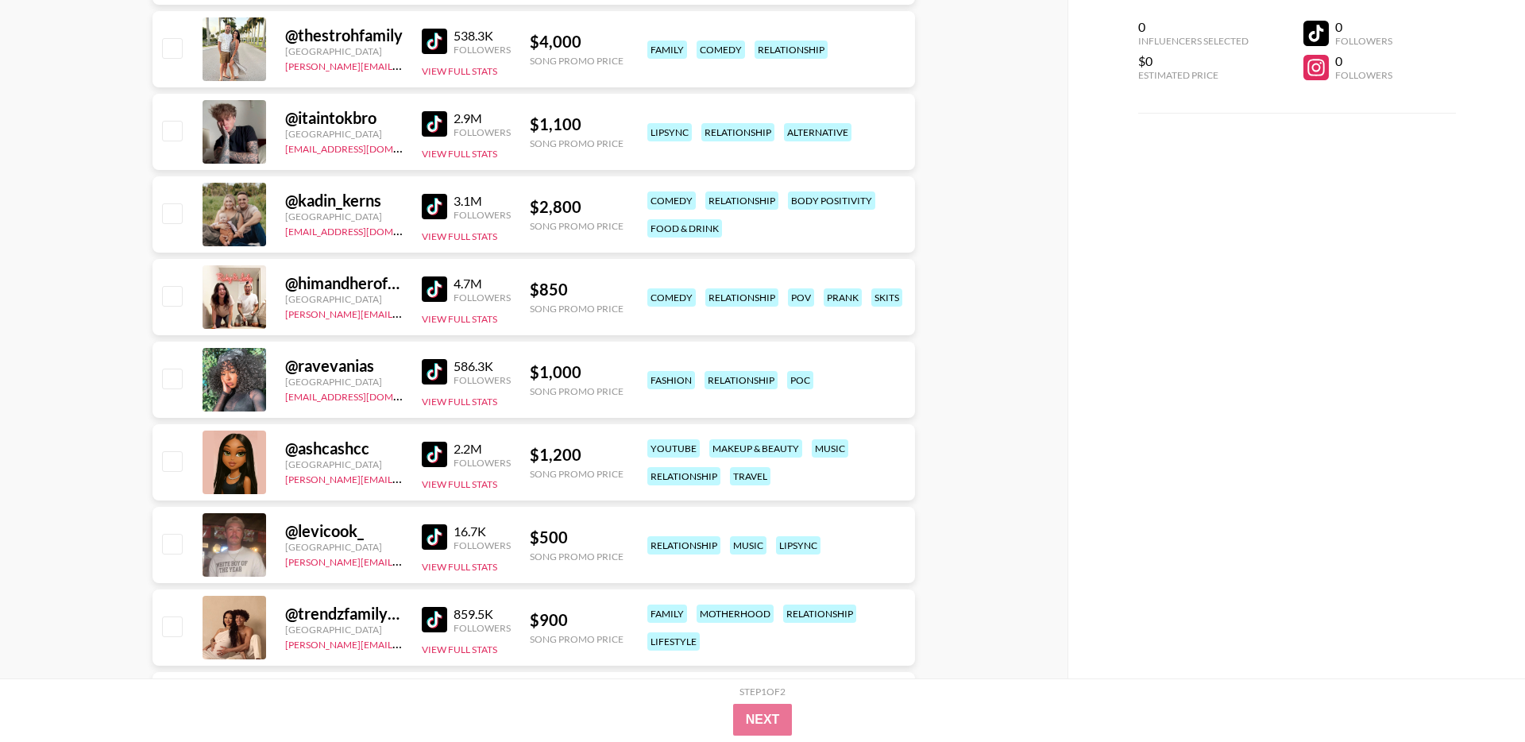
click at [441, 454] on img at bounding box center [434, 454] width 25 height 25
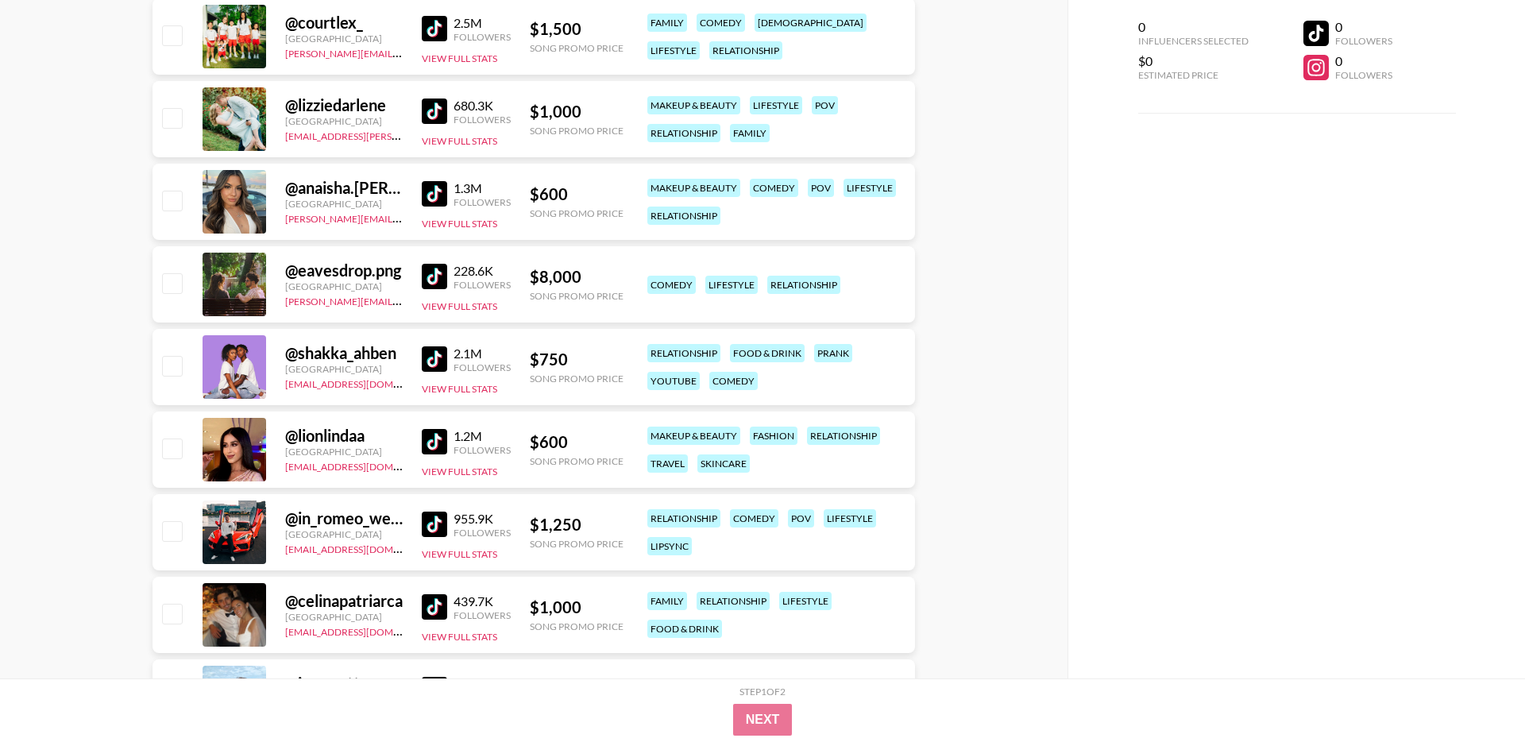
scroll to position [6107, 0]
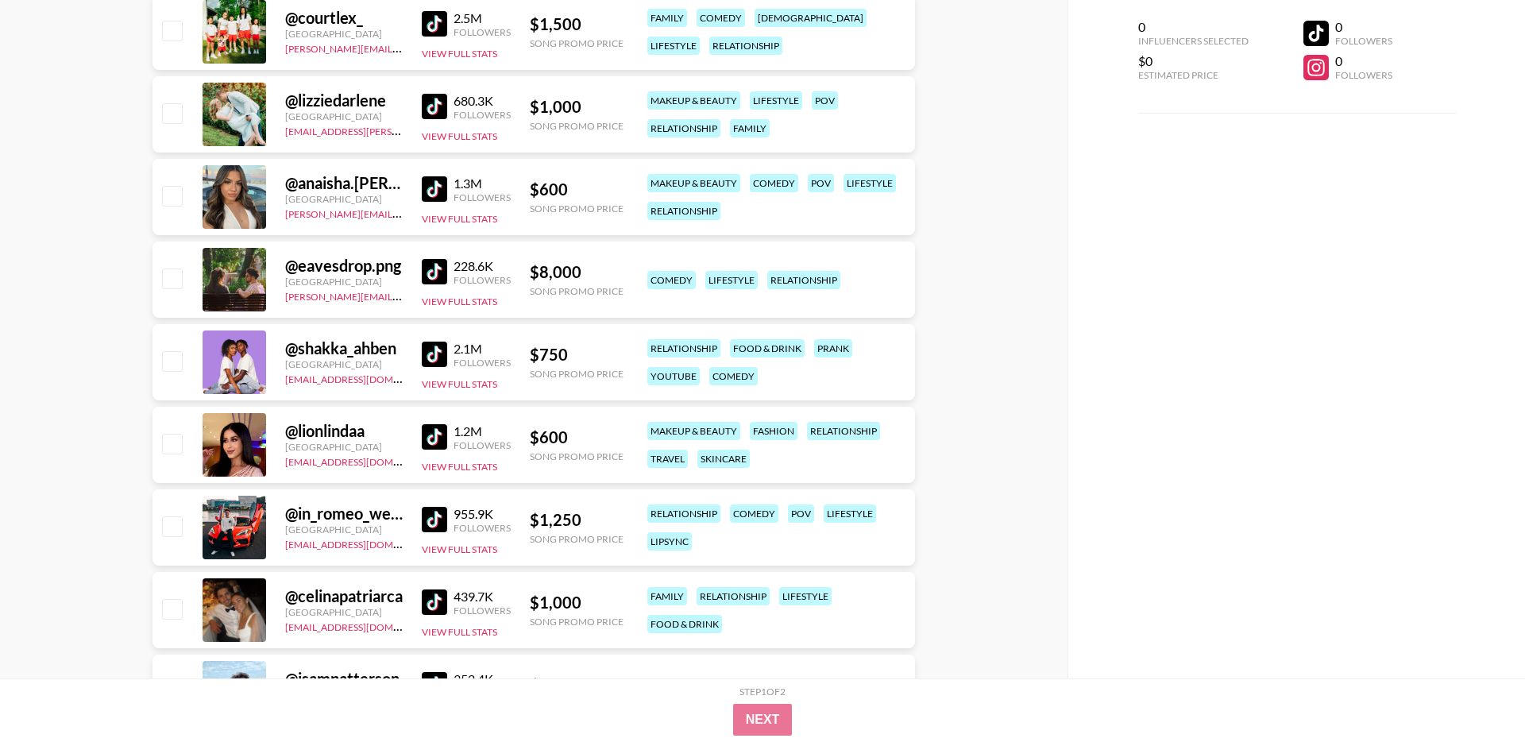
click at [433, 357] on img at bounding box center [434, 354] width 25 height 25
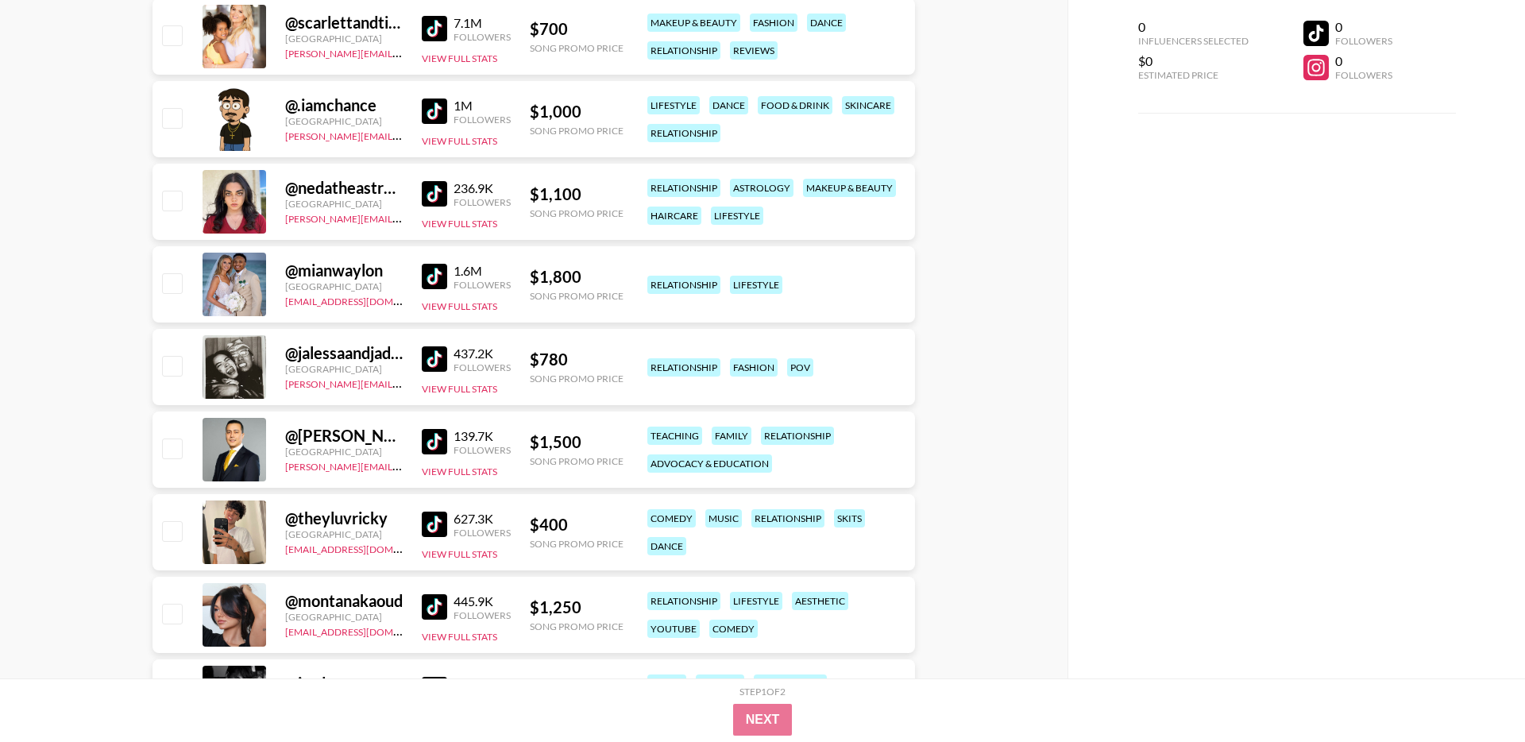
scroll to position [7921, 0]
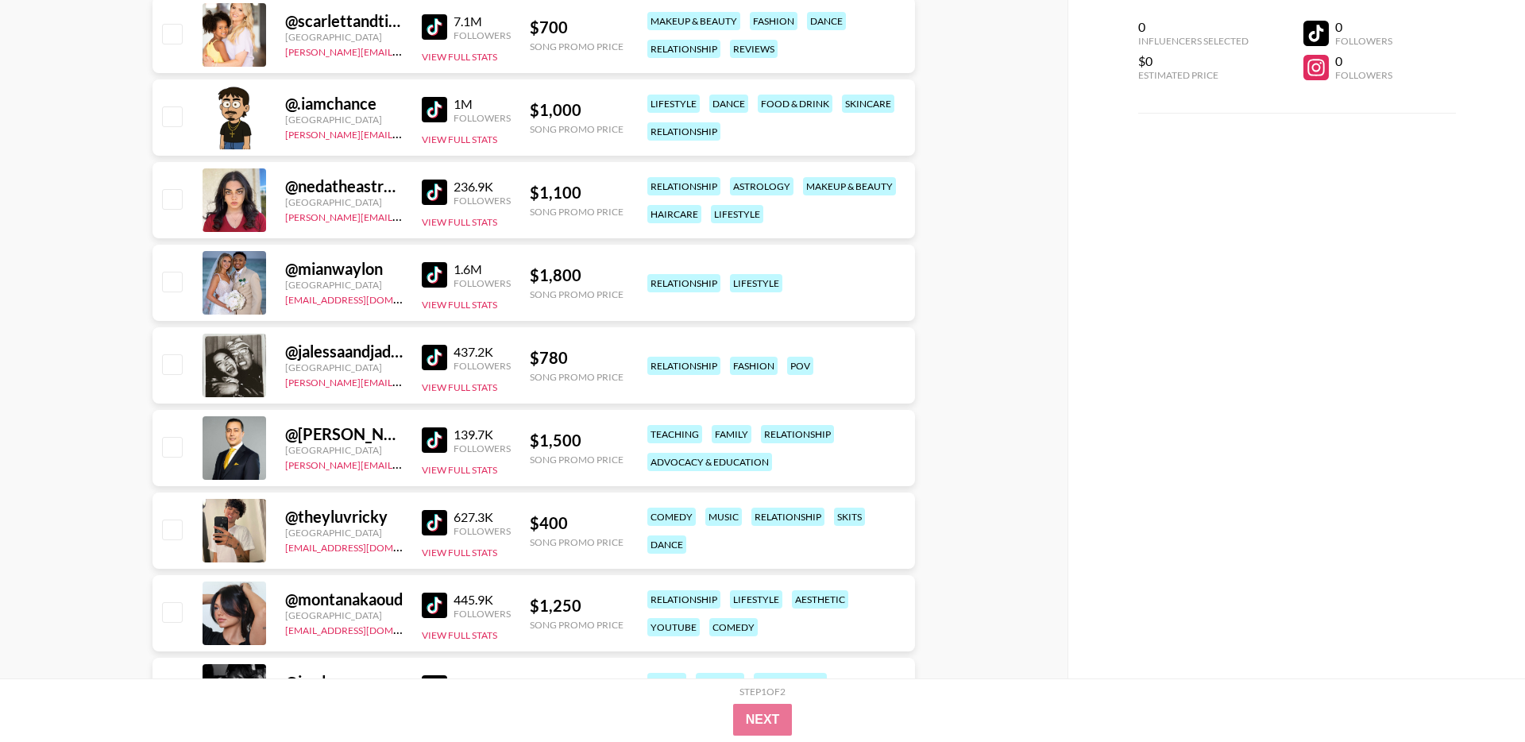
click at [430, 611] on img at bounding box center [434, 604] width 25 height 25
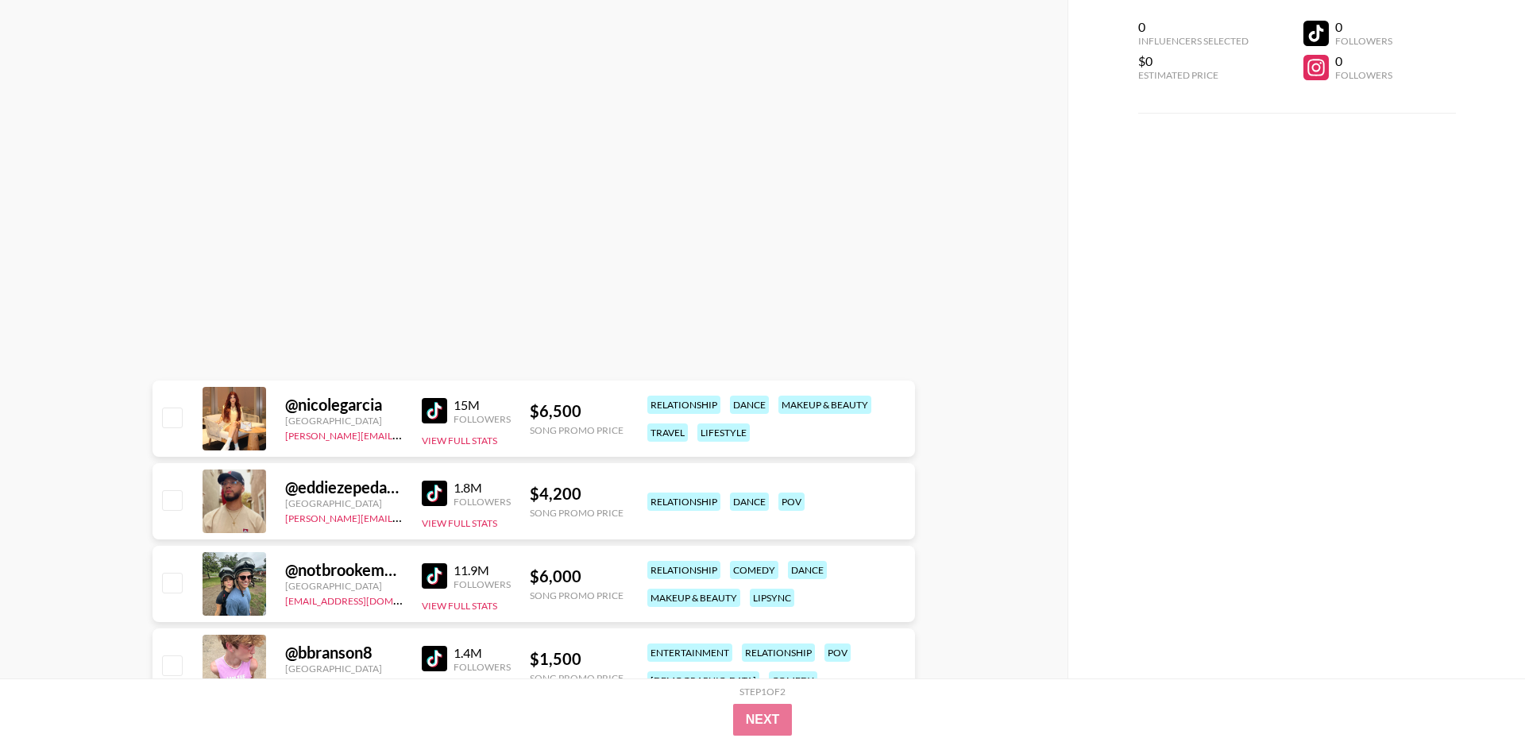
scroll to position [0, 0]
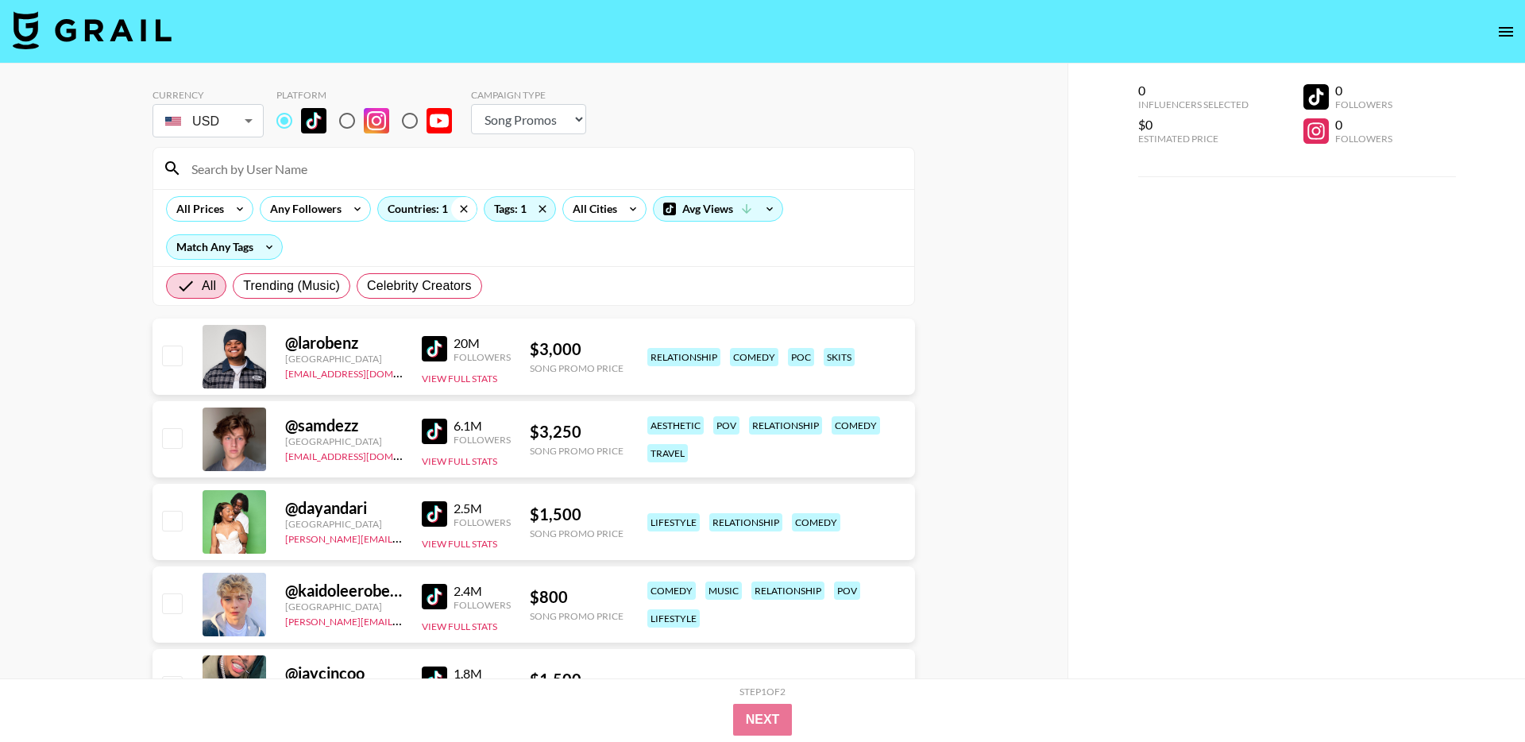
click at [467, 206] on icon at bounding box center [463, 209] width 25 height 24
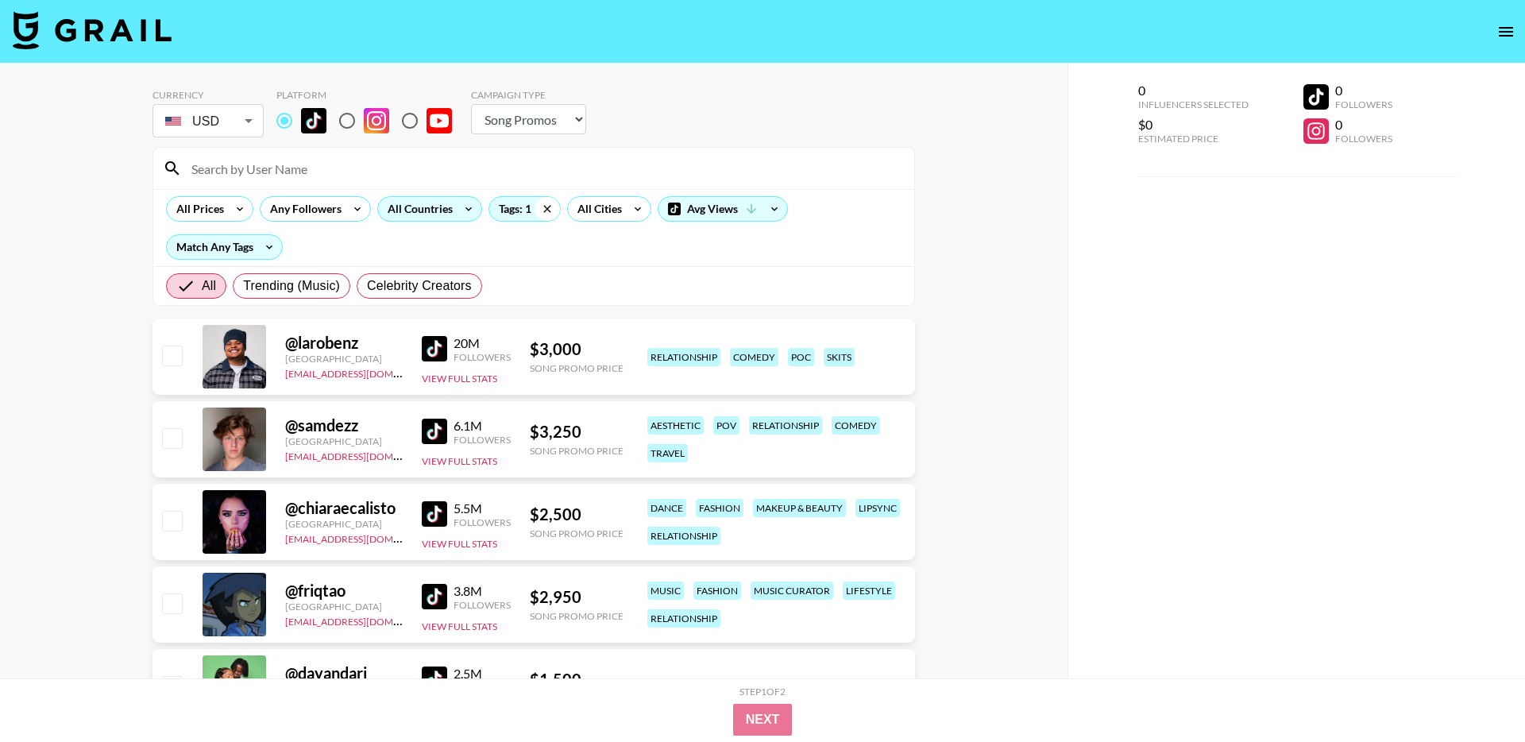
click at [541, 207] on icon at bounding box center [547, 209] width 25 height 24
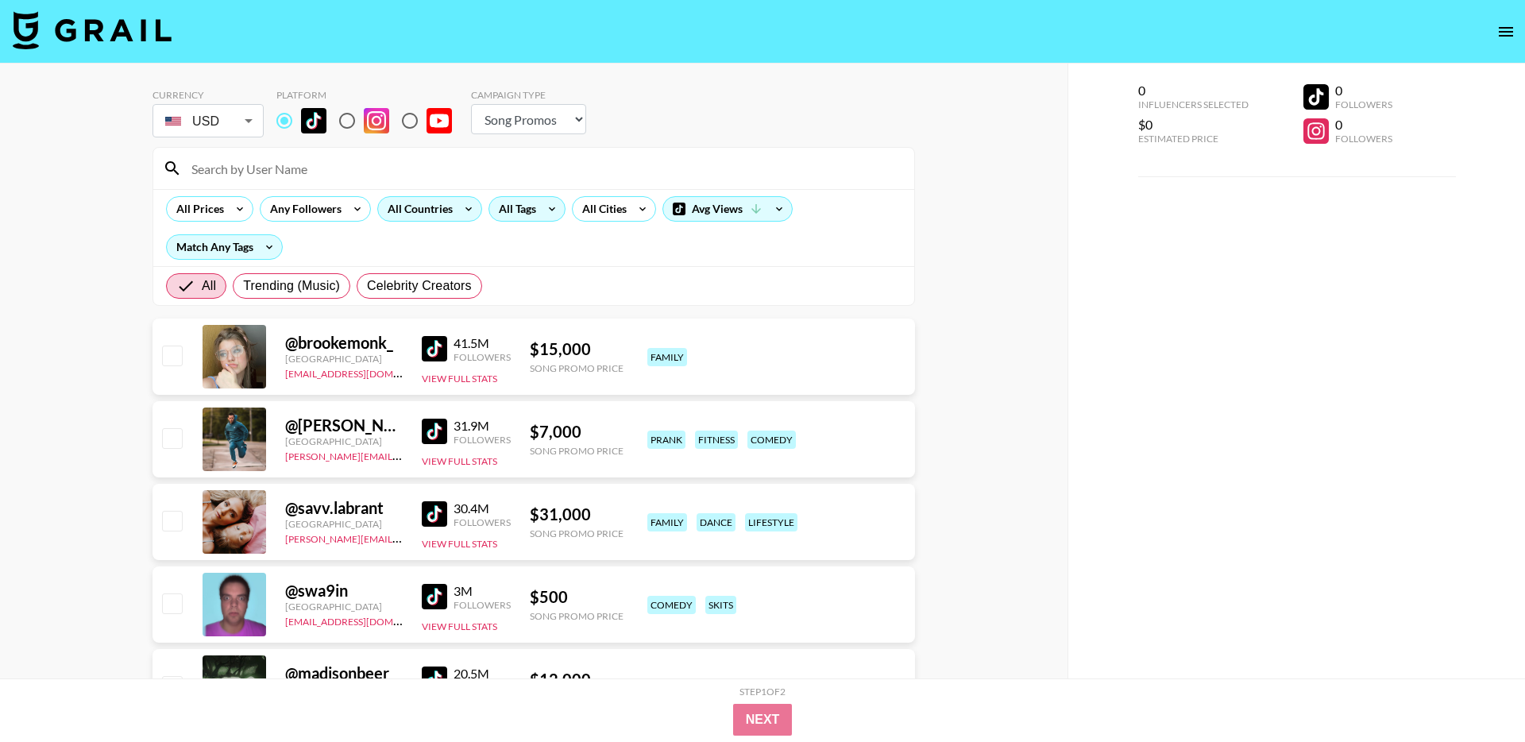
click at [370, 172] on input at bounding box center [543, 168] width 723 height 25
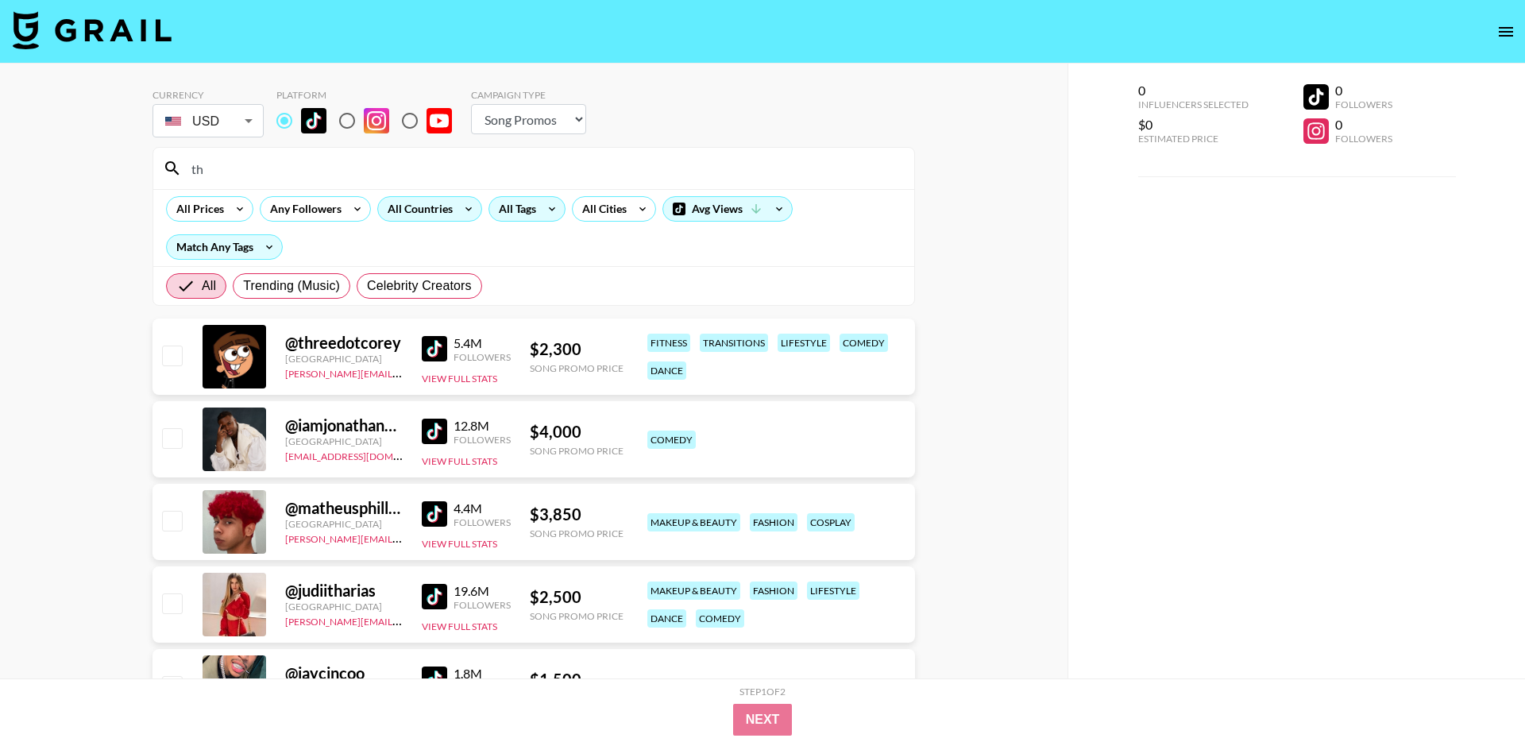
type input "t"
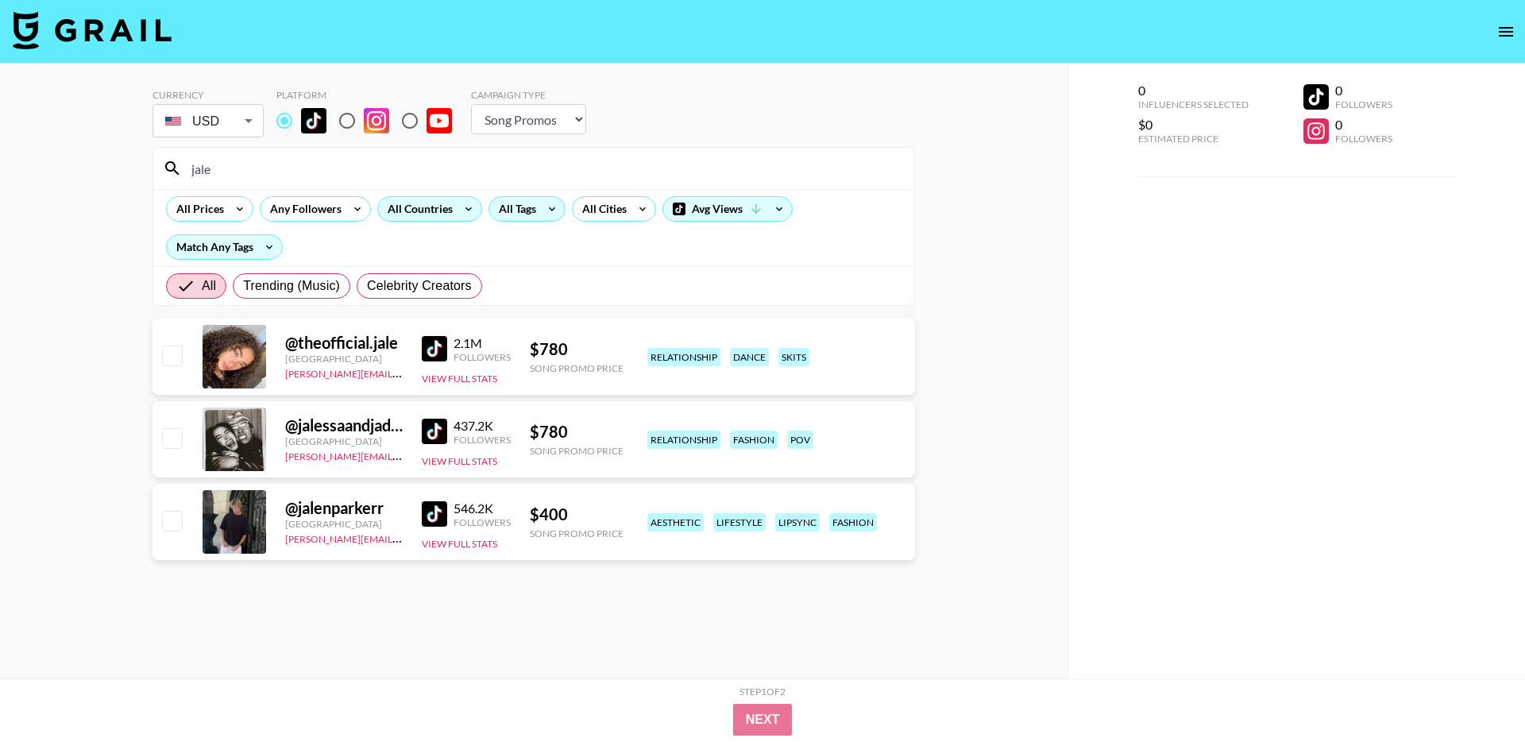
type input "jale"
